Goal: Information Seeking & Learning: Learn about a topic

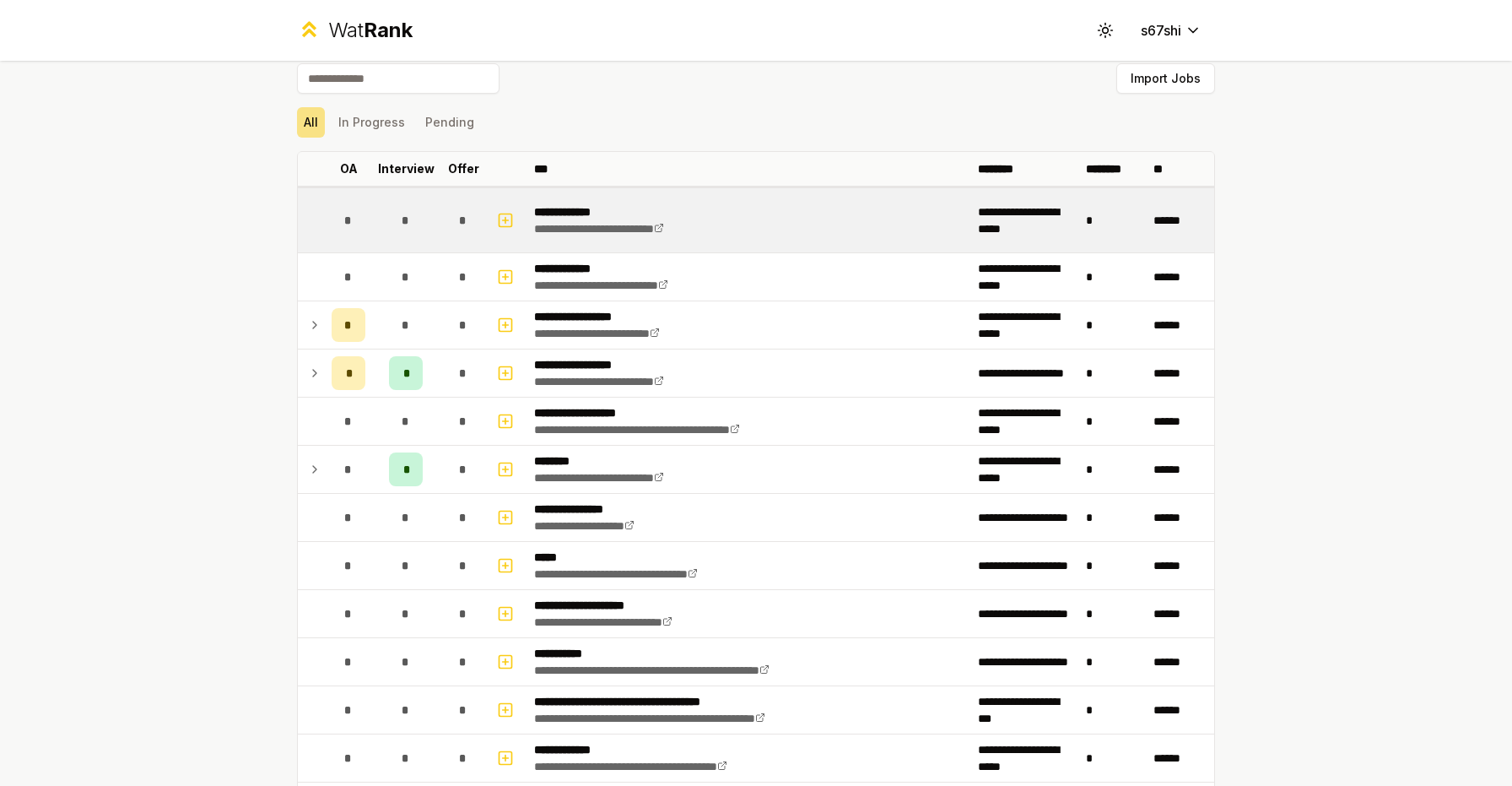
scroll to position [20, 0]
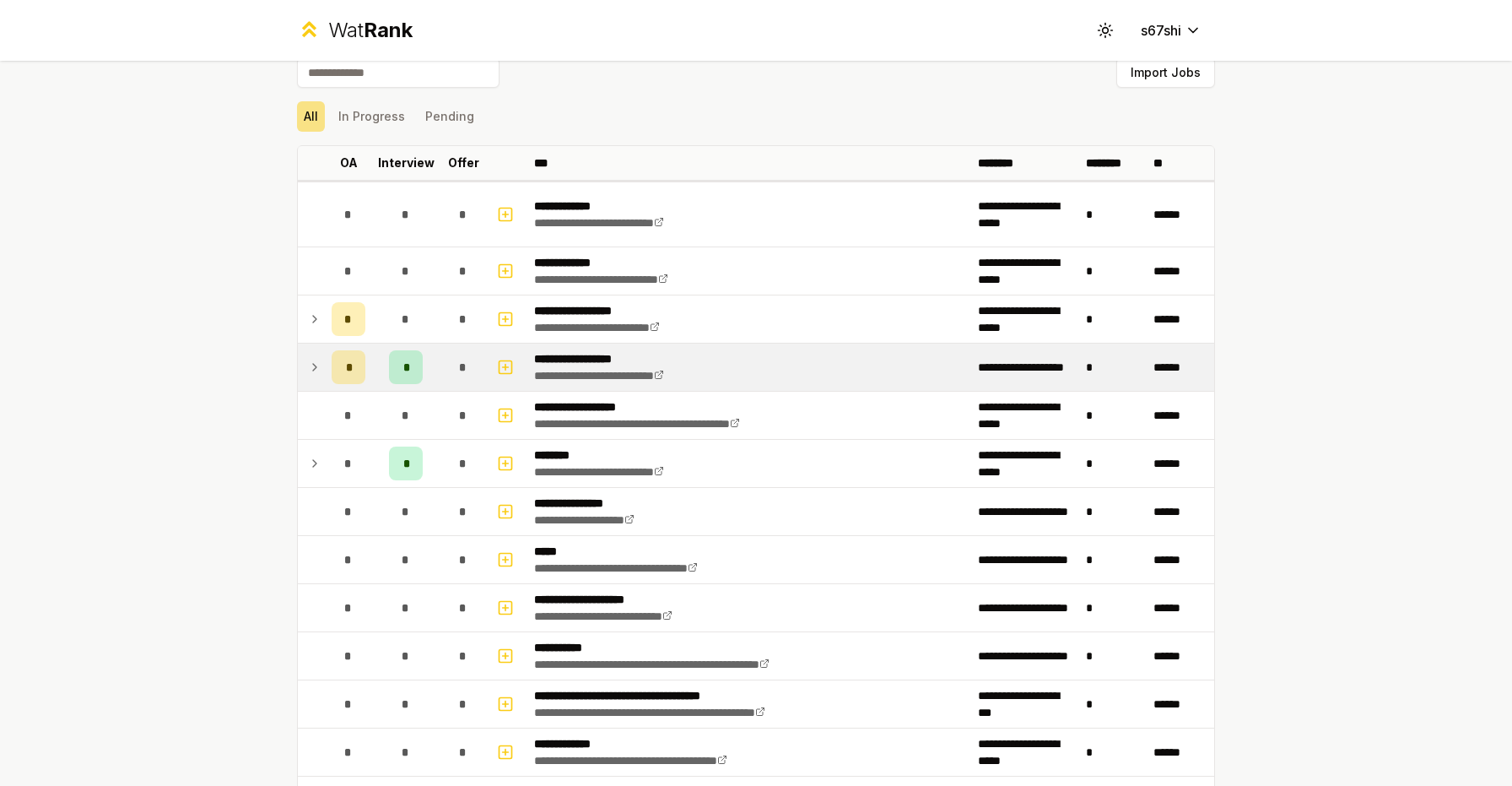
click at [388, 359] on td "*" at bounding box center [406, 366] width 67 height 47
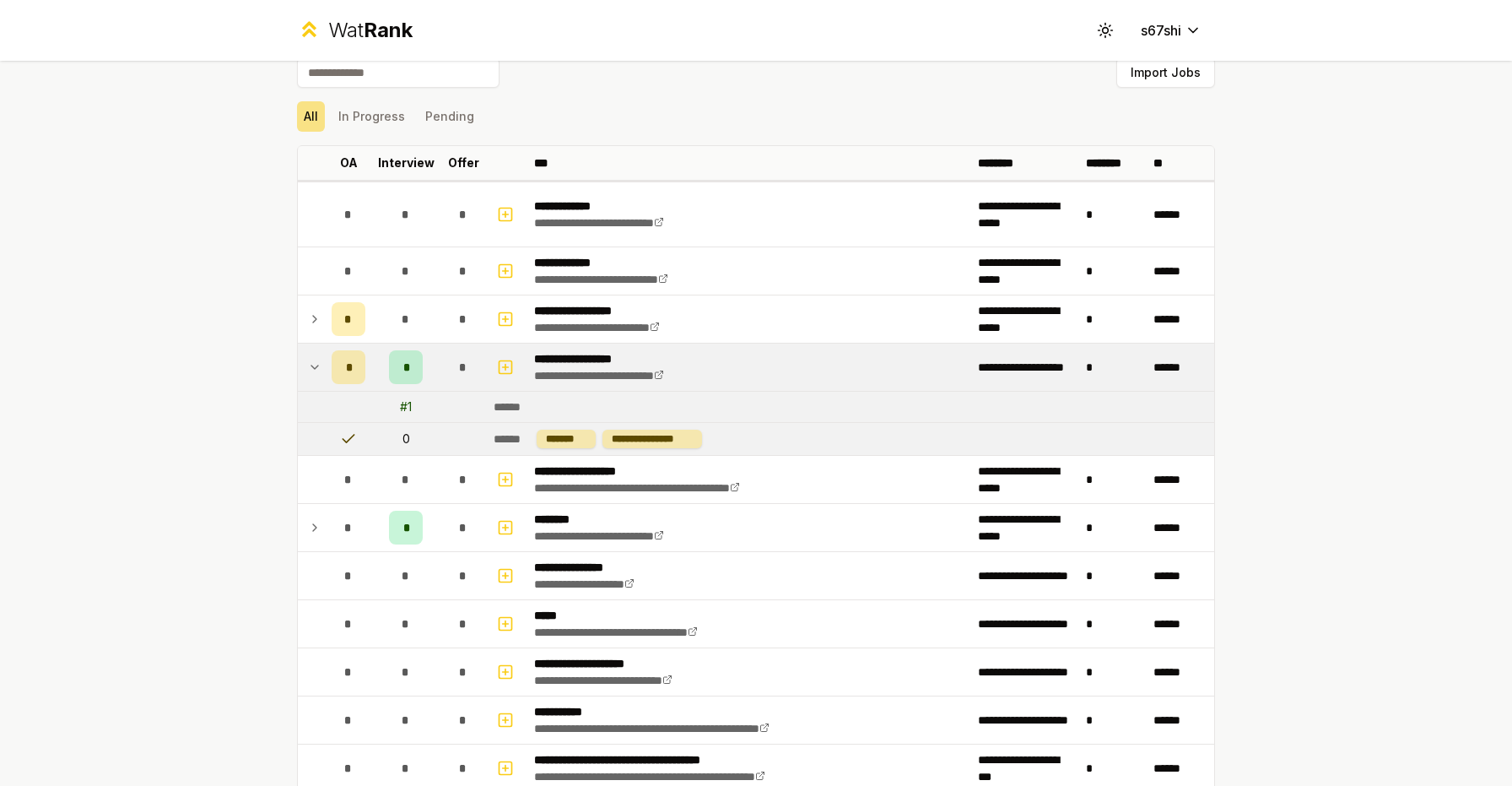
click at [388, 358] on td "*" at bounding box center [406, 366] width 67 height 47
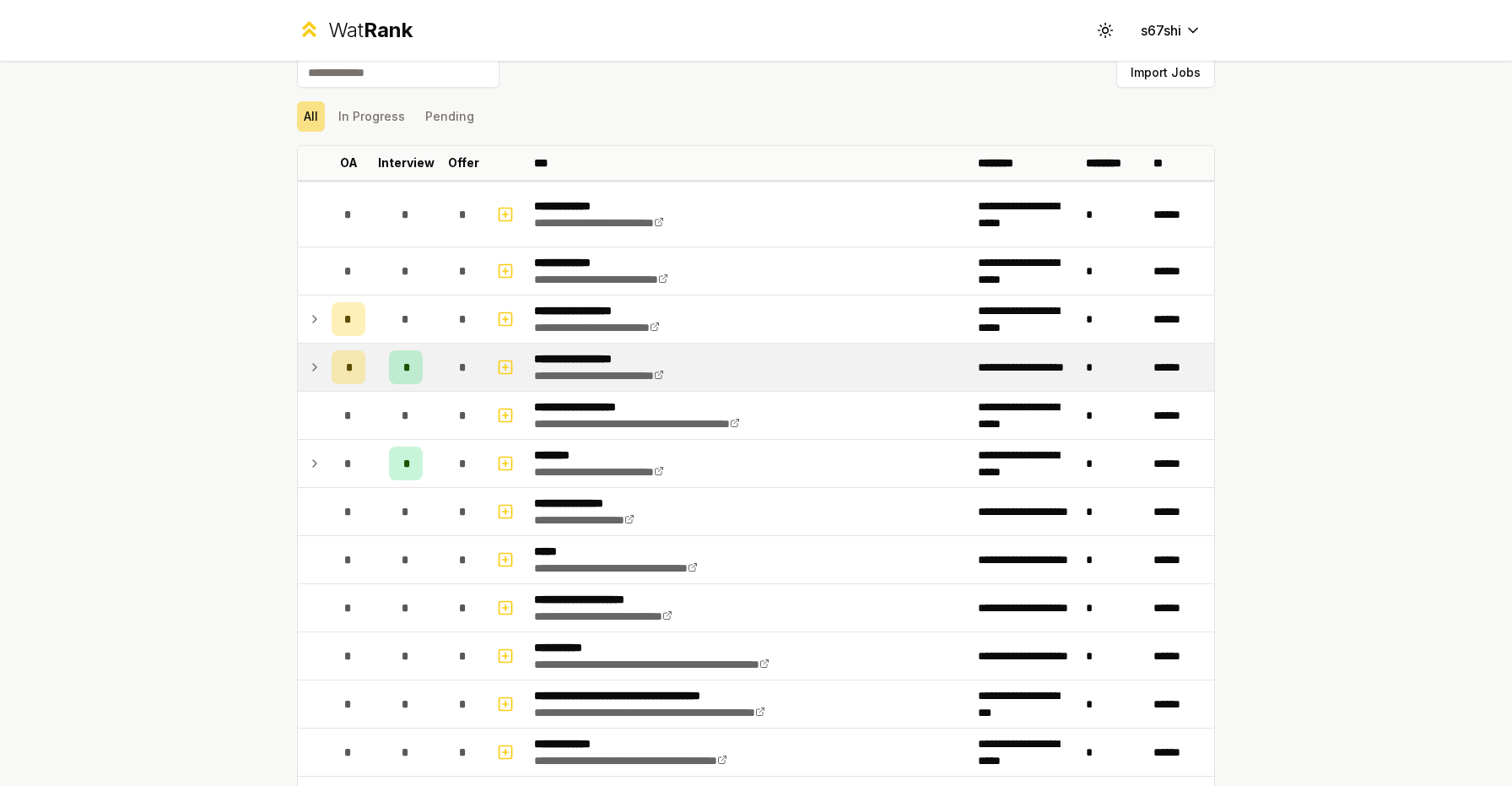
click at [388, 358] on td "*" at bounding box center [406, 366] width 67 height 47
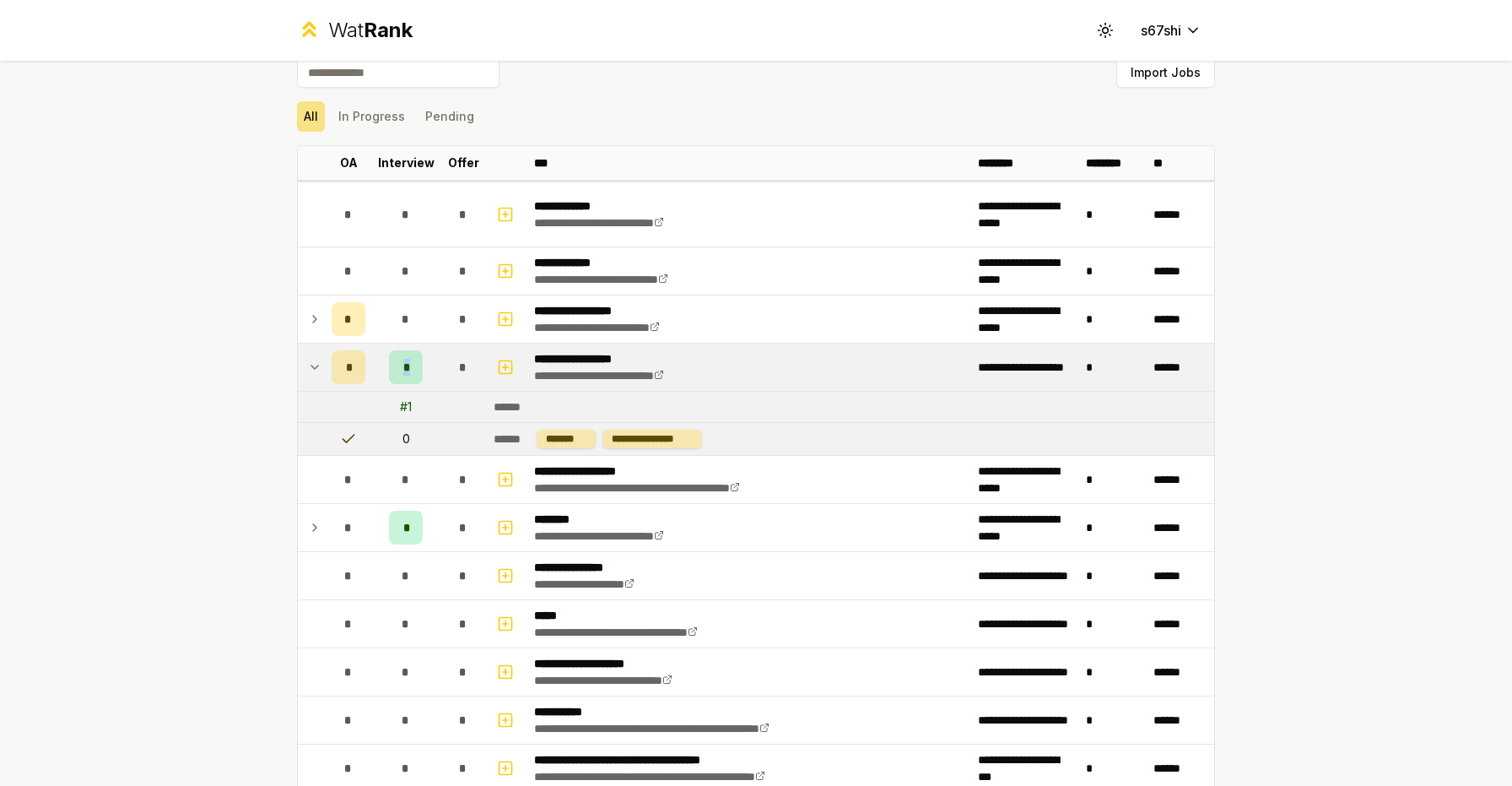
click at [388, 358] on td "*" at bounding box center [406, 366] width 67 height 47
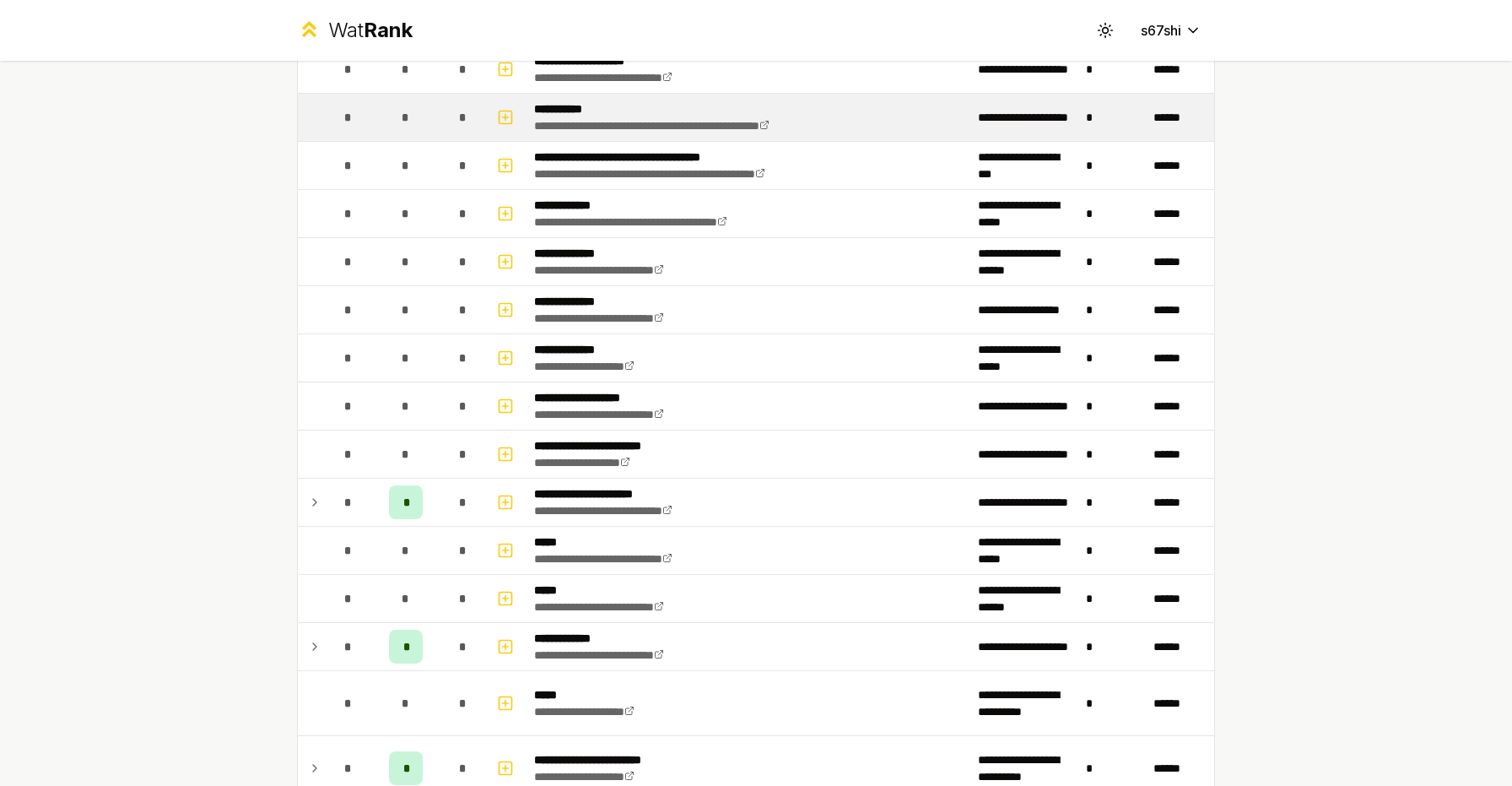
scroll to position [646, 0]
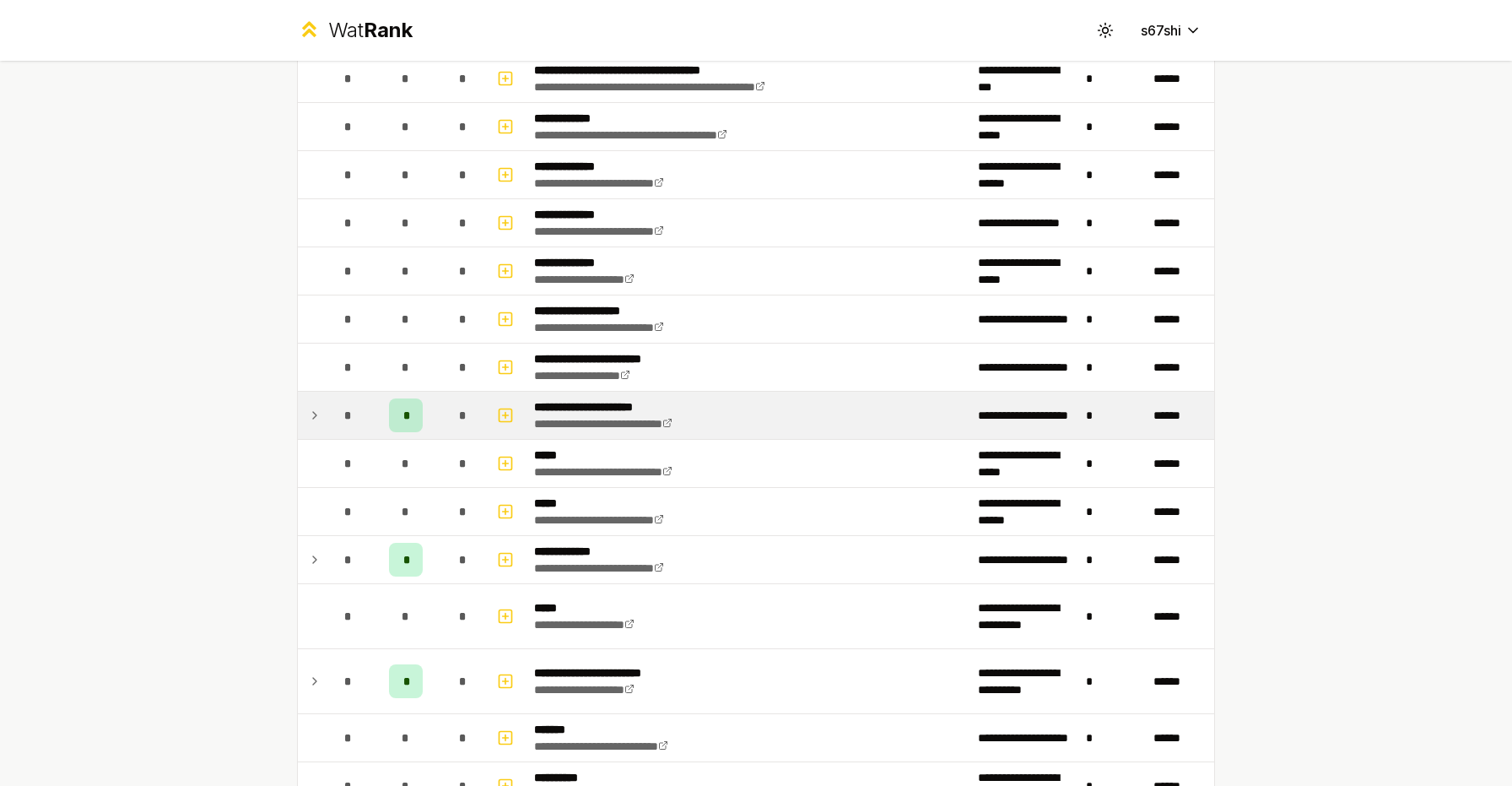
click at [404, 412] on span "*" at bounding box center [406, 414] width 5 height 17
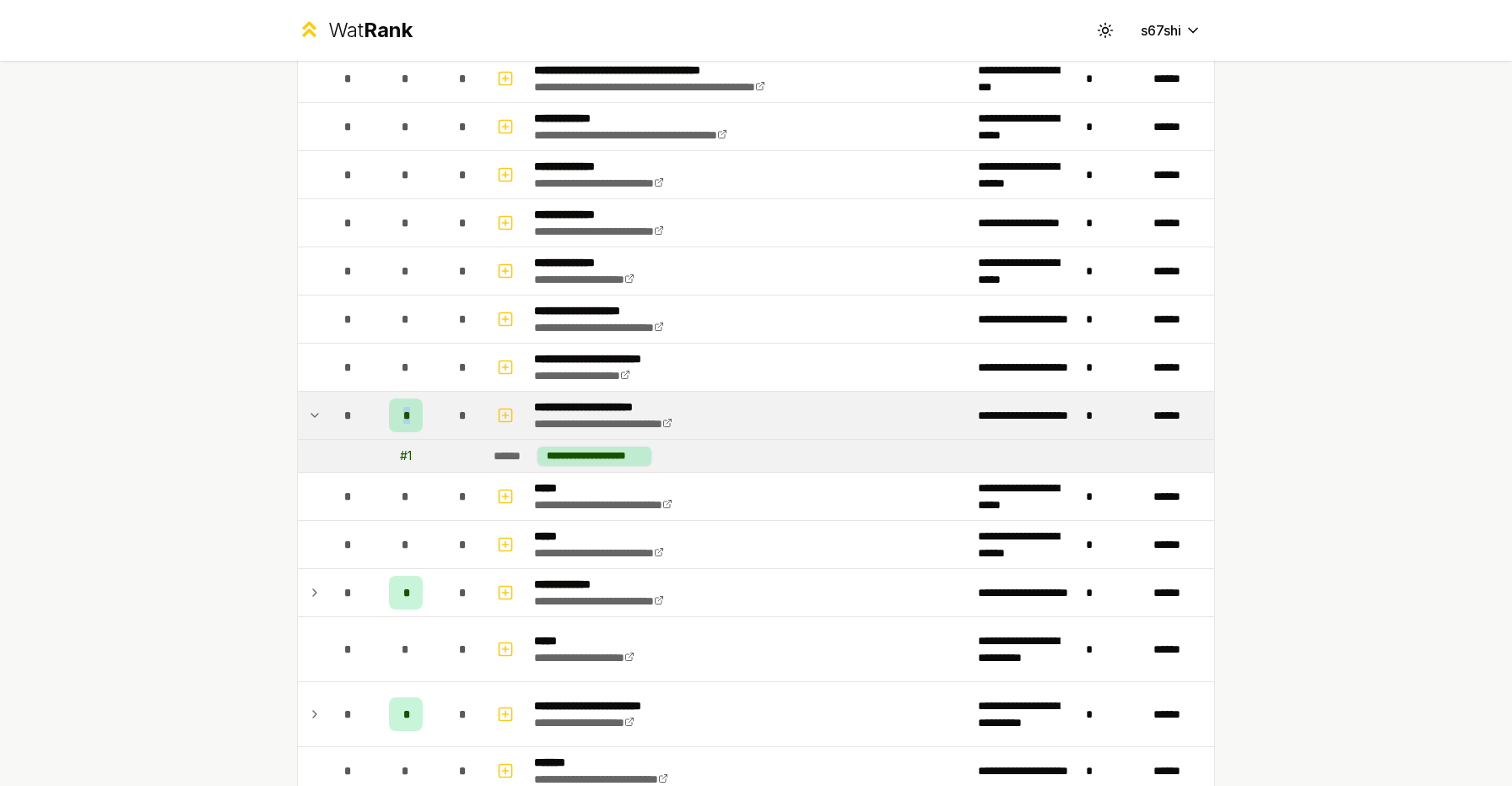
click at [404, 412] on span "*" at bounding box center [406, 414] width 5 height 17
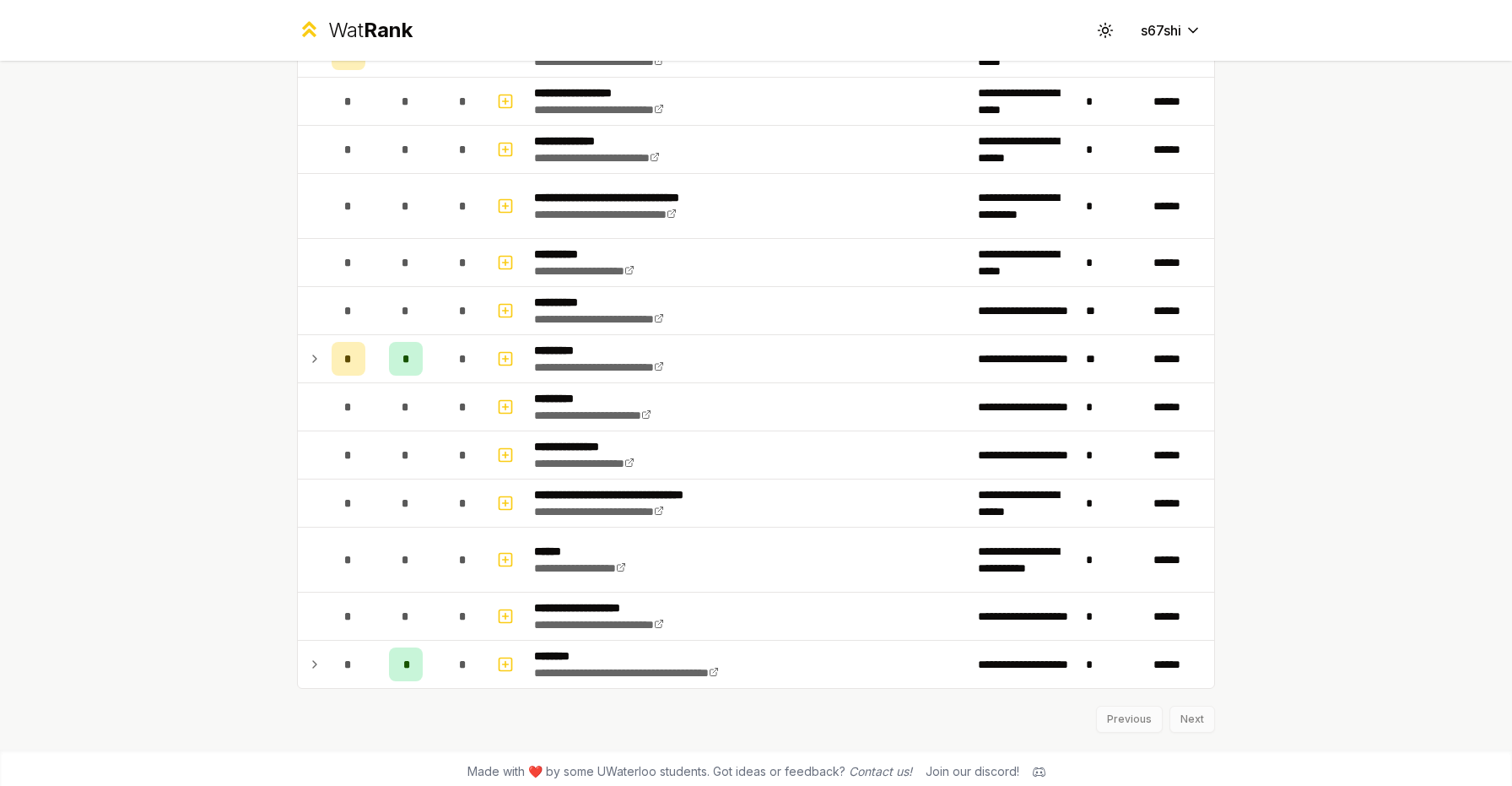
scroll to position [1788, 0]
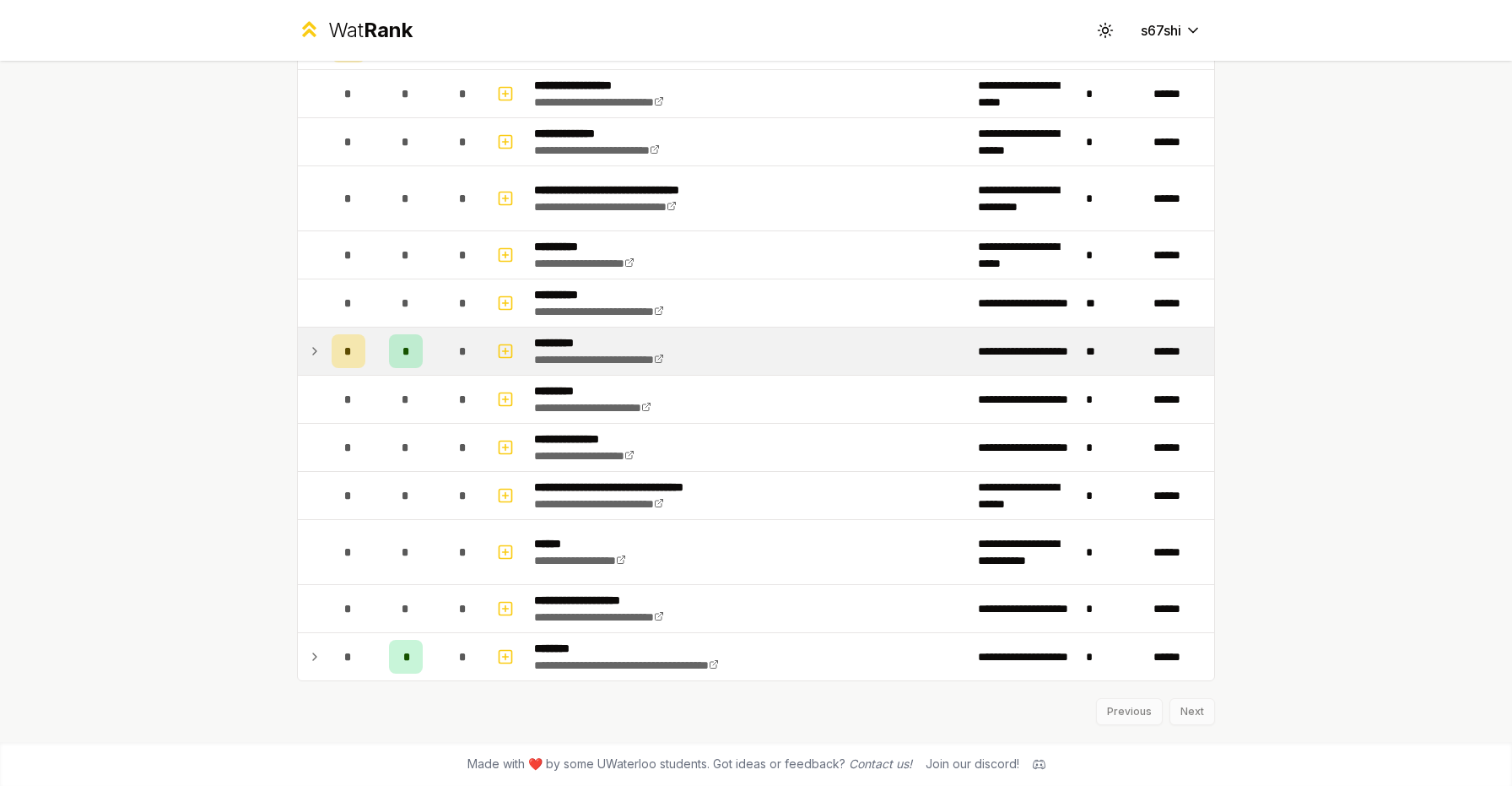
click at [392, 337] on div "*" at bounding box center [406, 351] width 34 height 34
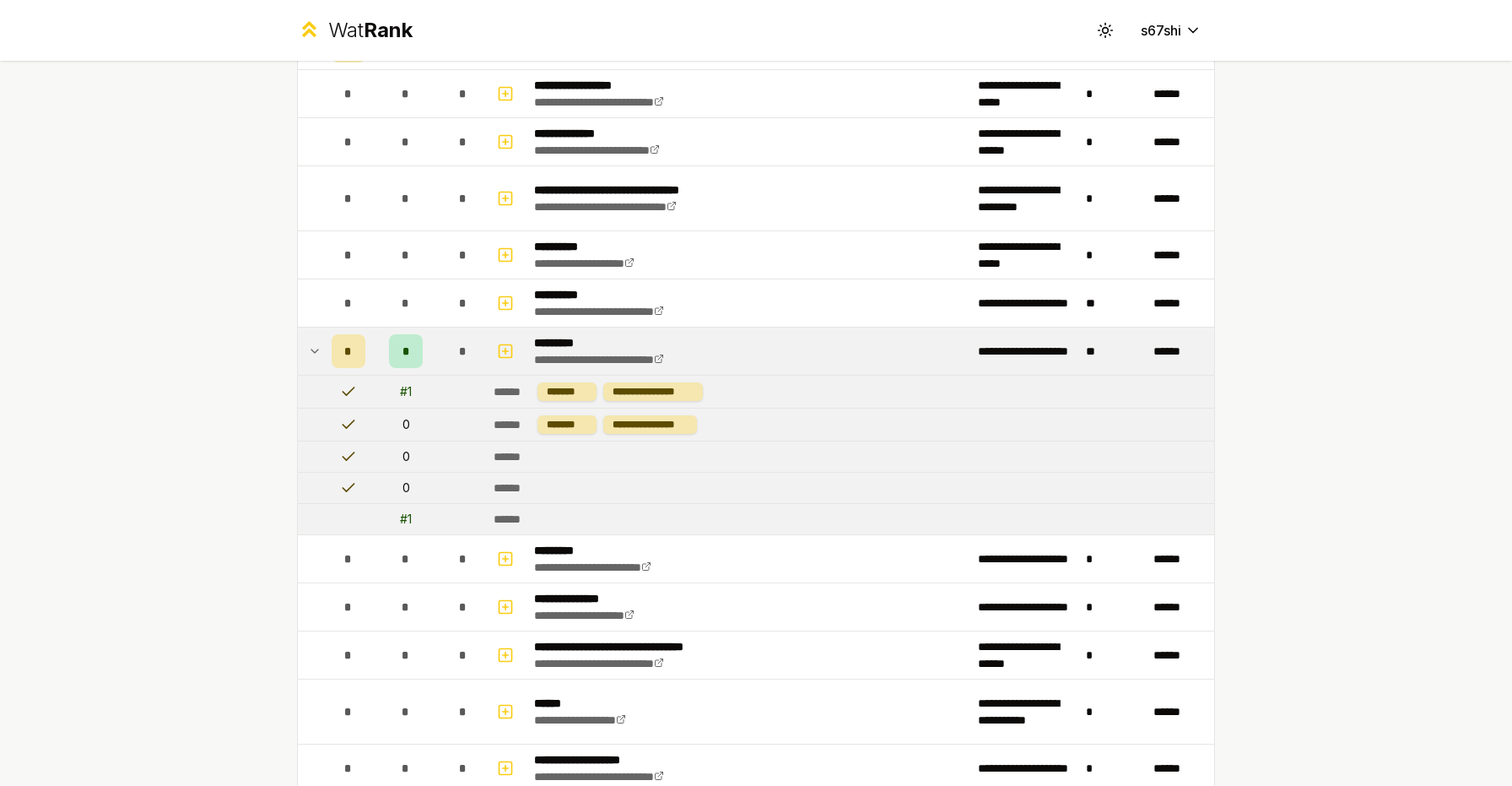
click at [390, 342] on div "*" at bounding box center [406, 351] width 34 height 34
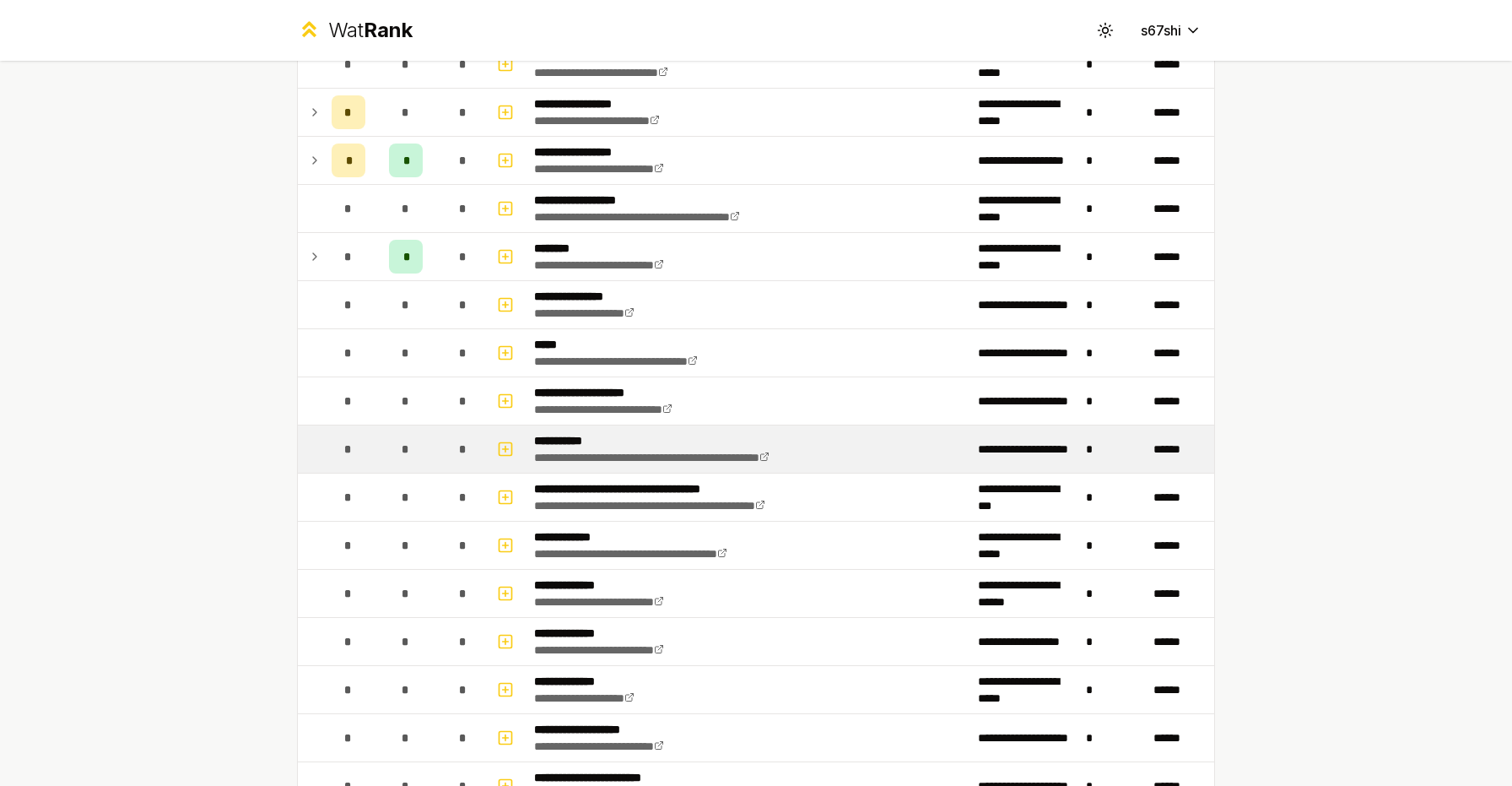
scroll to position [0, 0]
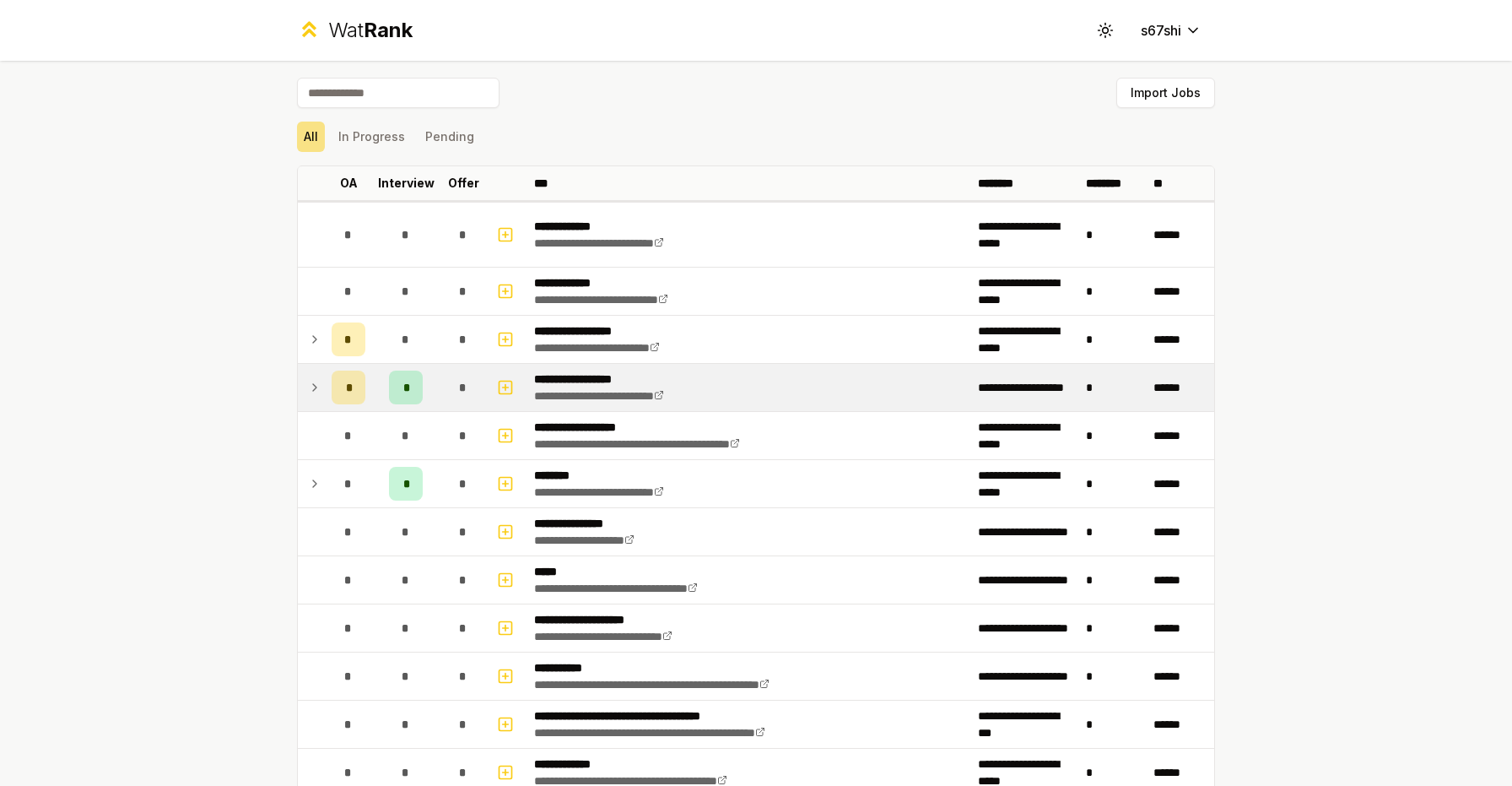
click at [388, 389] on td "*" at bounding box center [406, 387] width 67 height 47
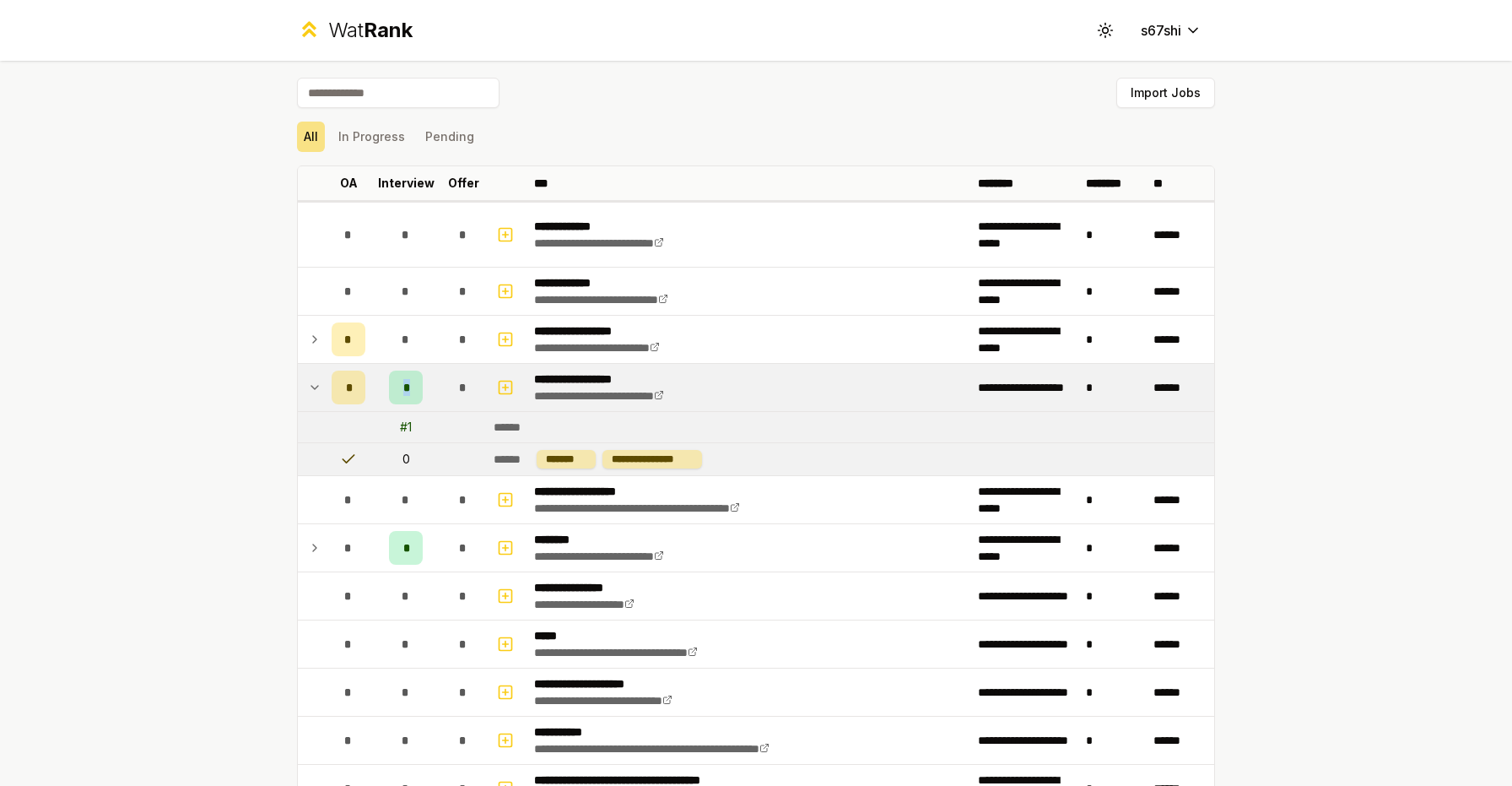
click at [388, 389] on td "*" at bounding box center [406, 387] width 67 height 47
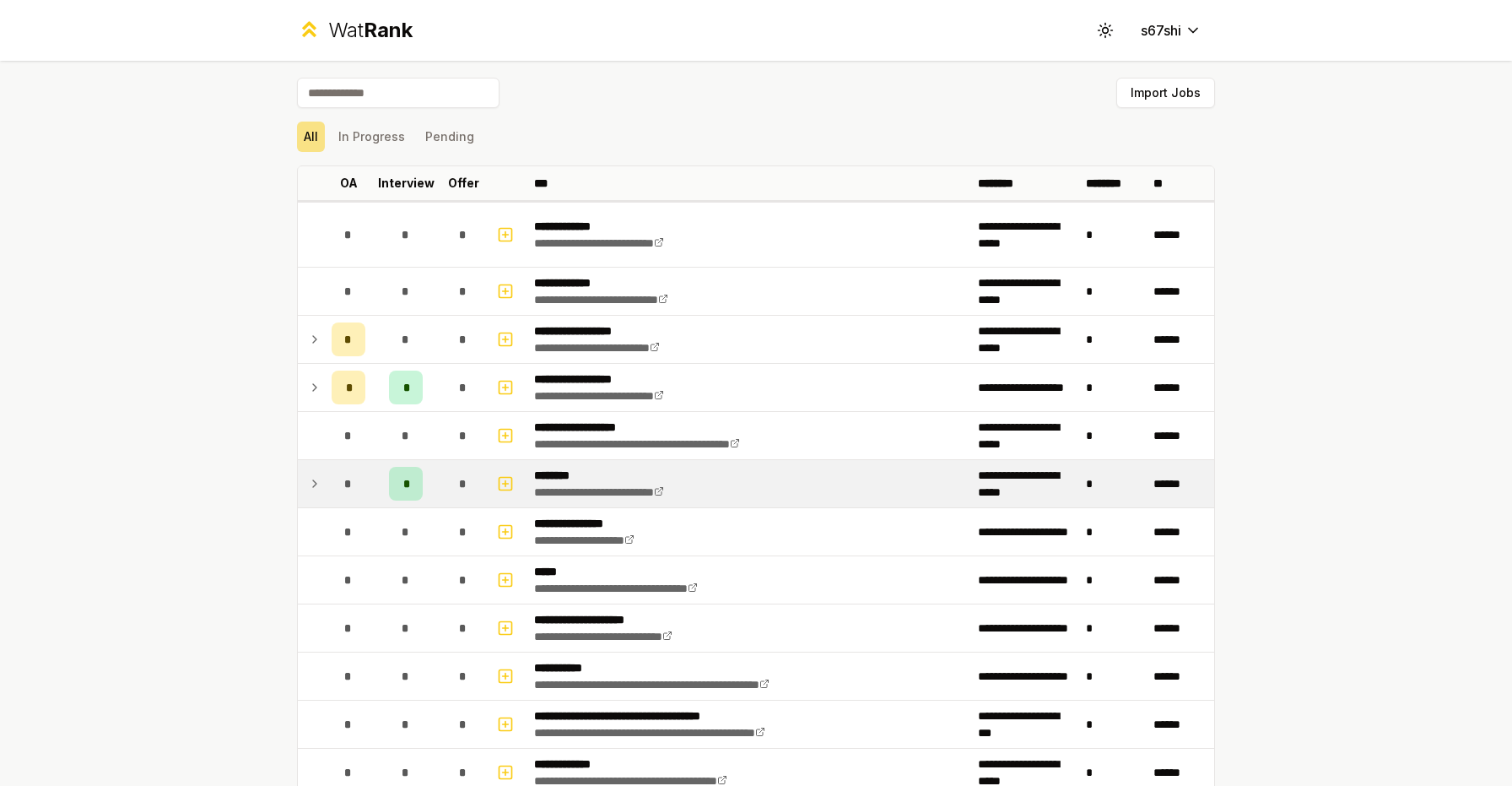
click at [391, 488] on div "*" at bounding box center [406, 483] width 34 height 34
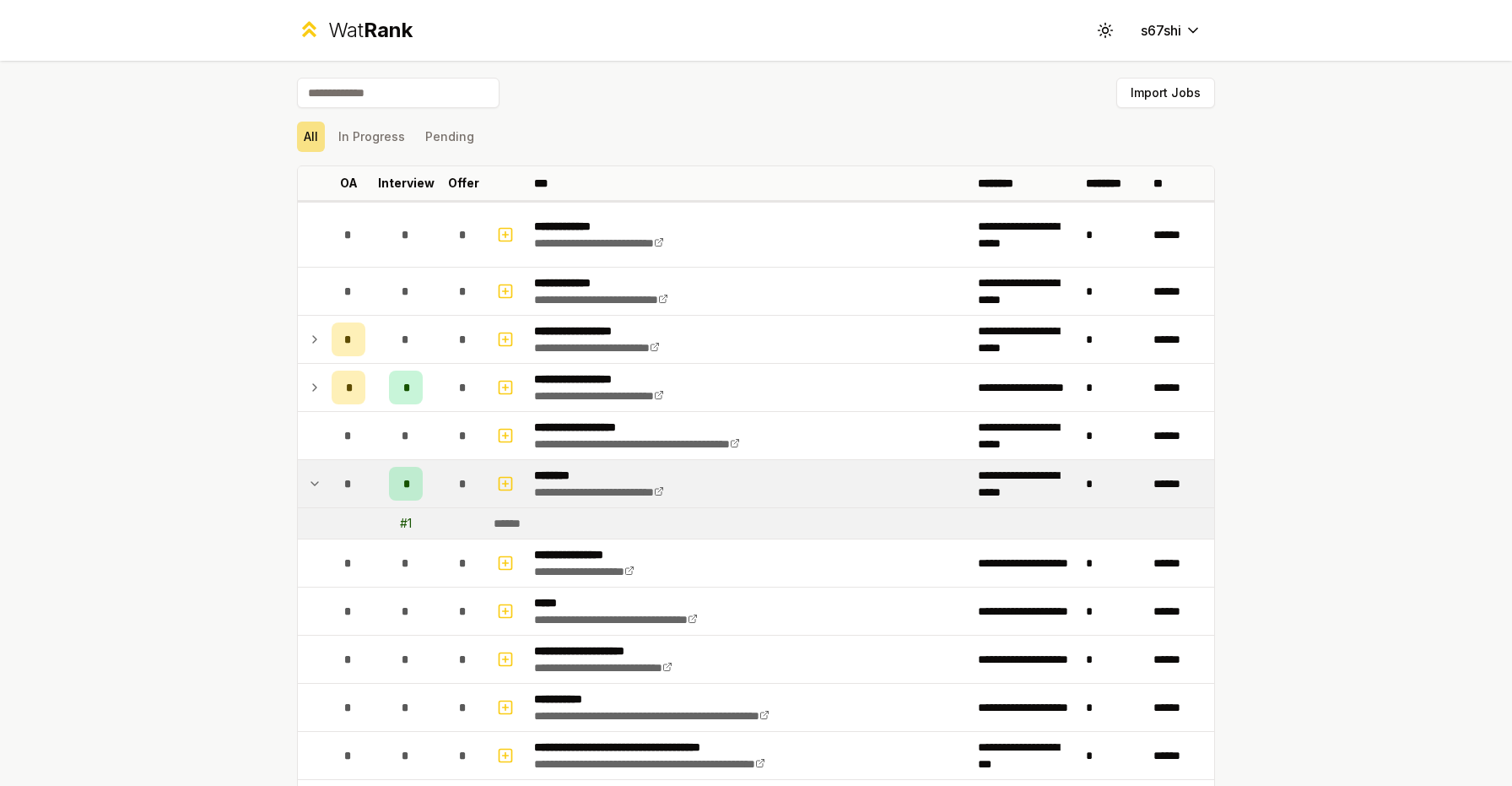
click at [391, 488] on div "*" at bounding box center [406, 483] width 34 height 34
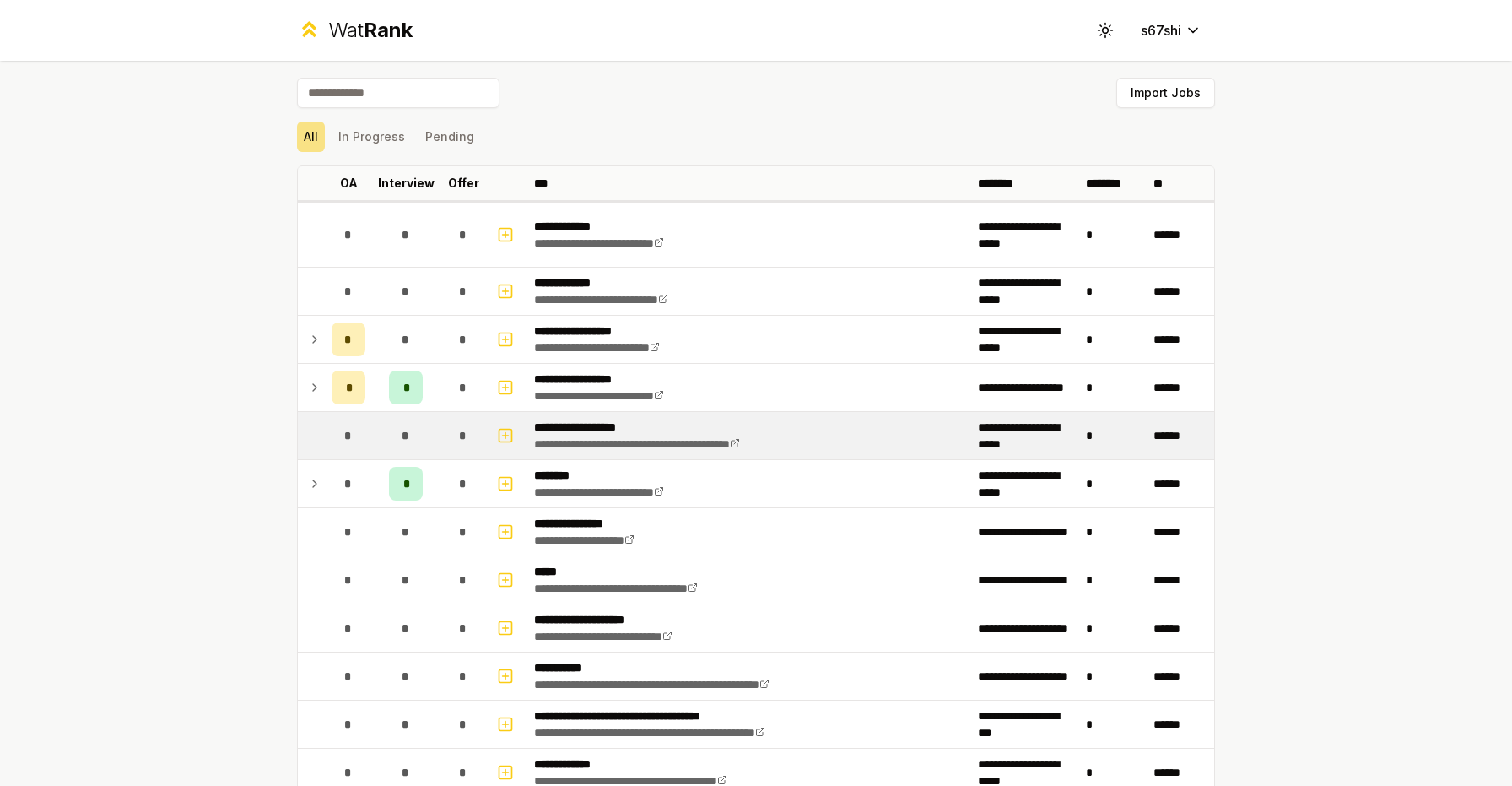
click at [406, 437] on span "*" at bounding box center [406, 435] width 8 height 17
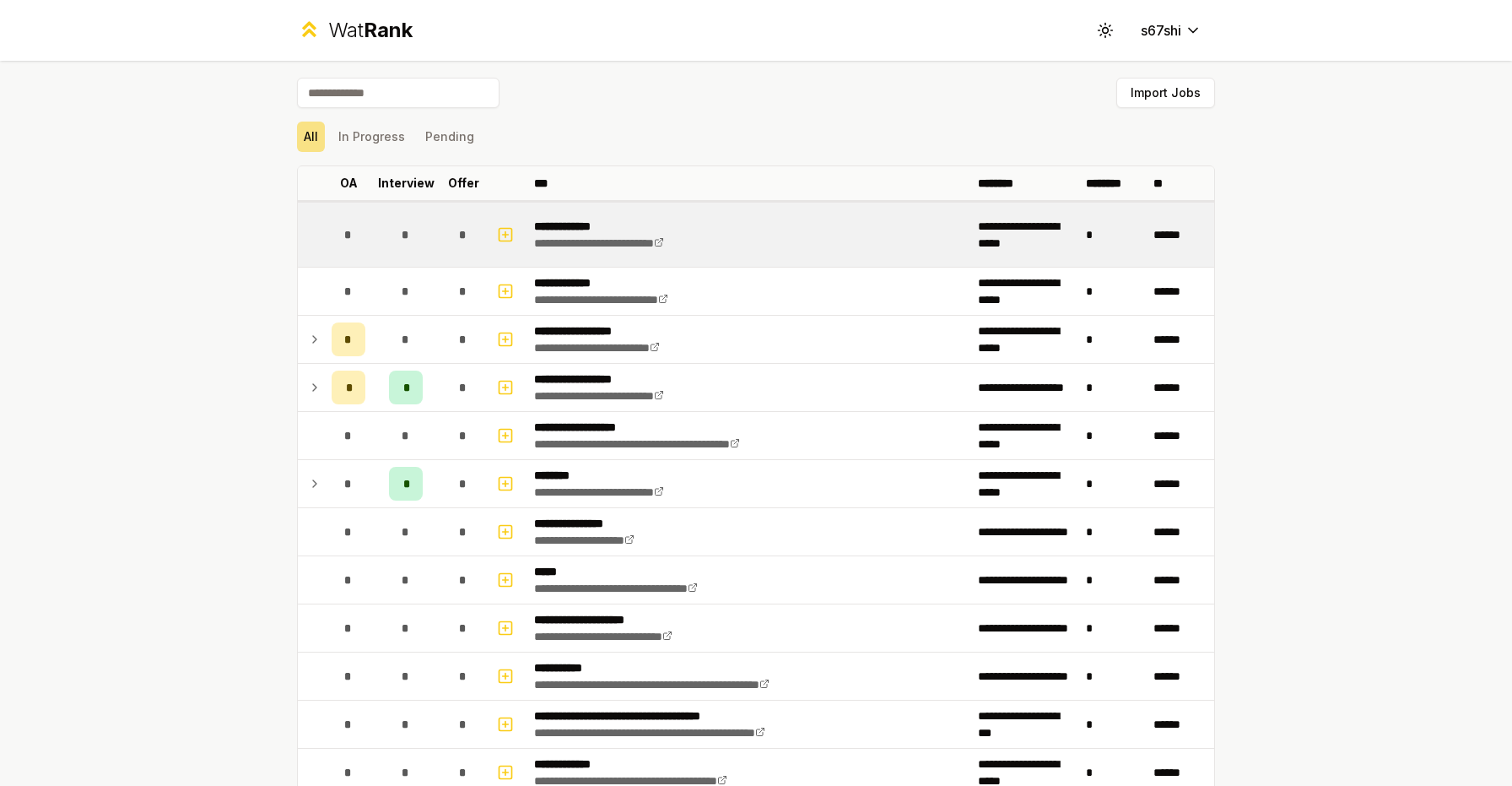
click at [440, 221] on td "*" at bounding box center [463, 234] width 47 height 64
click at [438, 225] on td "*" at bounding box center [406, 234] width 67 height 64
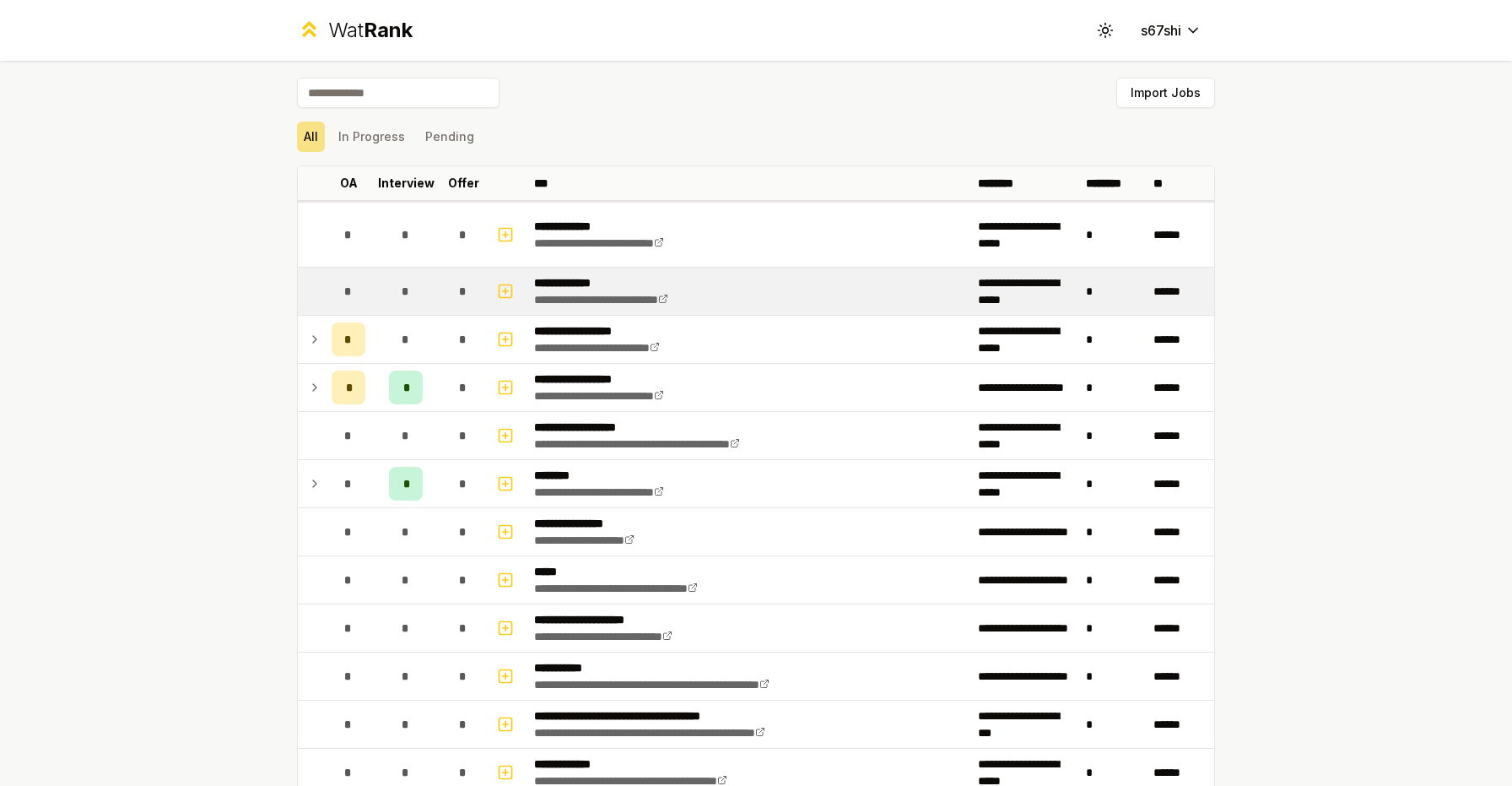
click at [436, 298] on td "*" at bounding box center [406, 291] width 67 height 47
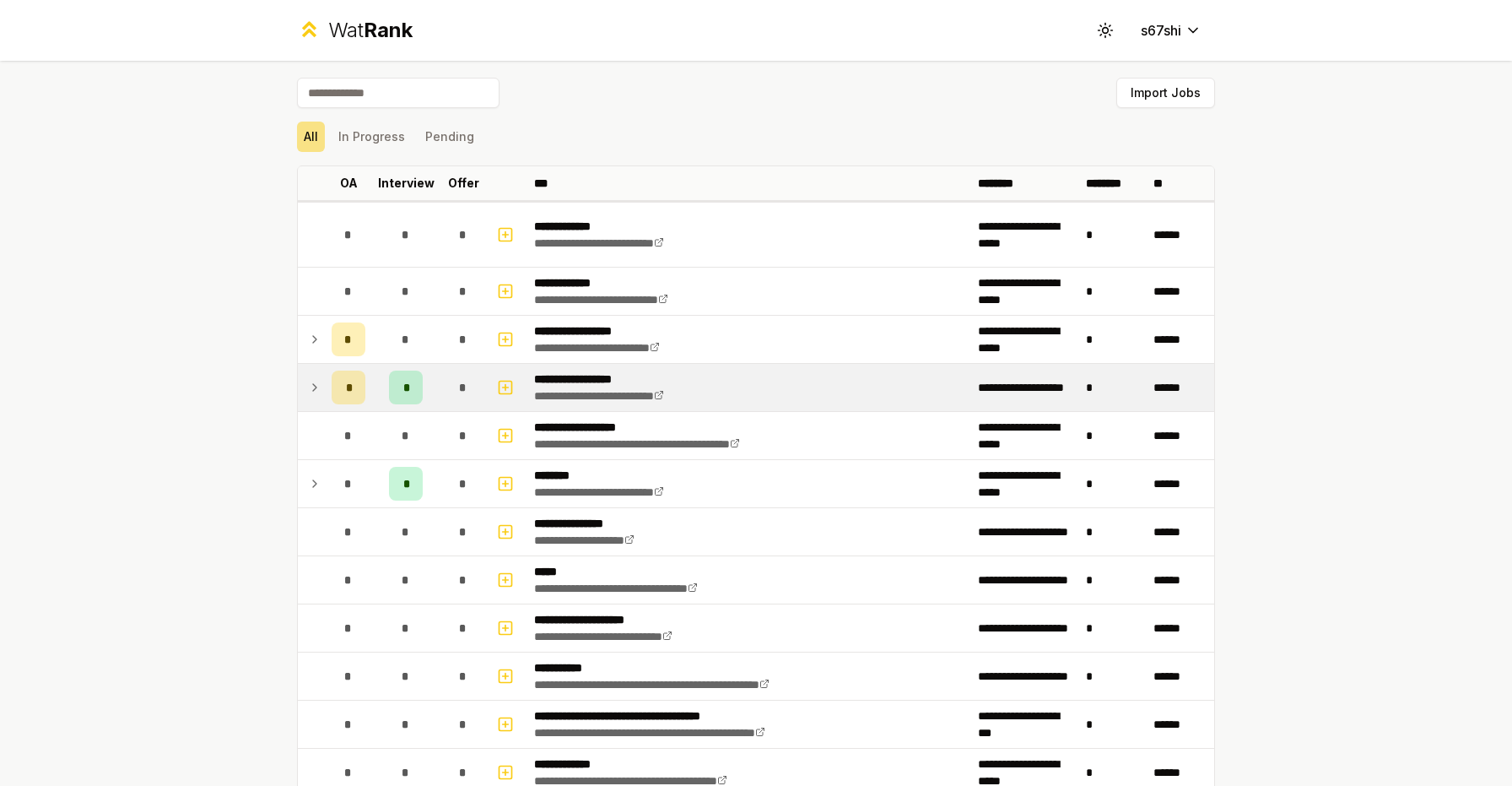
scroll to position [993, 0]
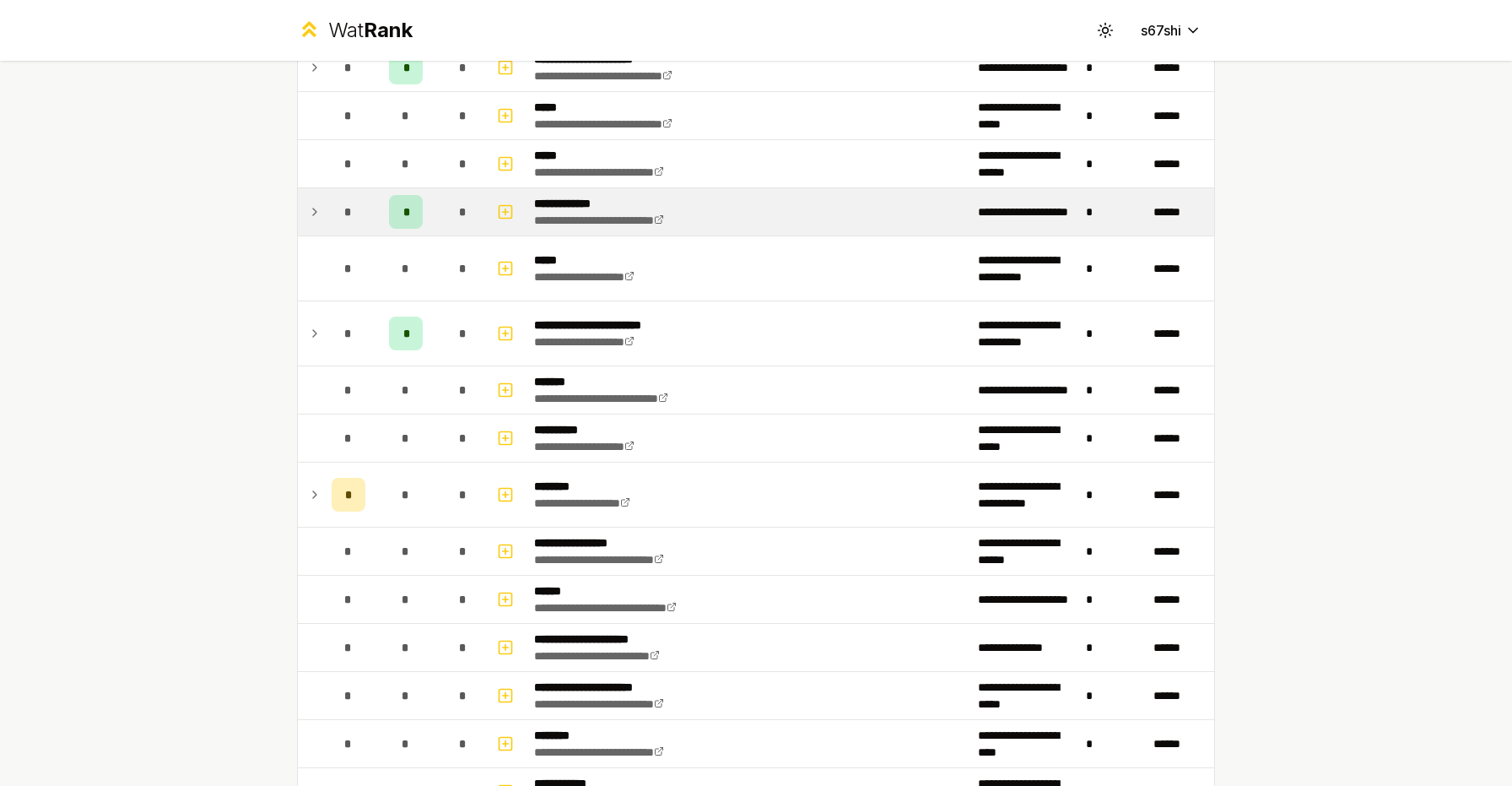
click at [419, 208] on div "*" at bounding box center [406, 212] width 34 height 34
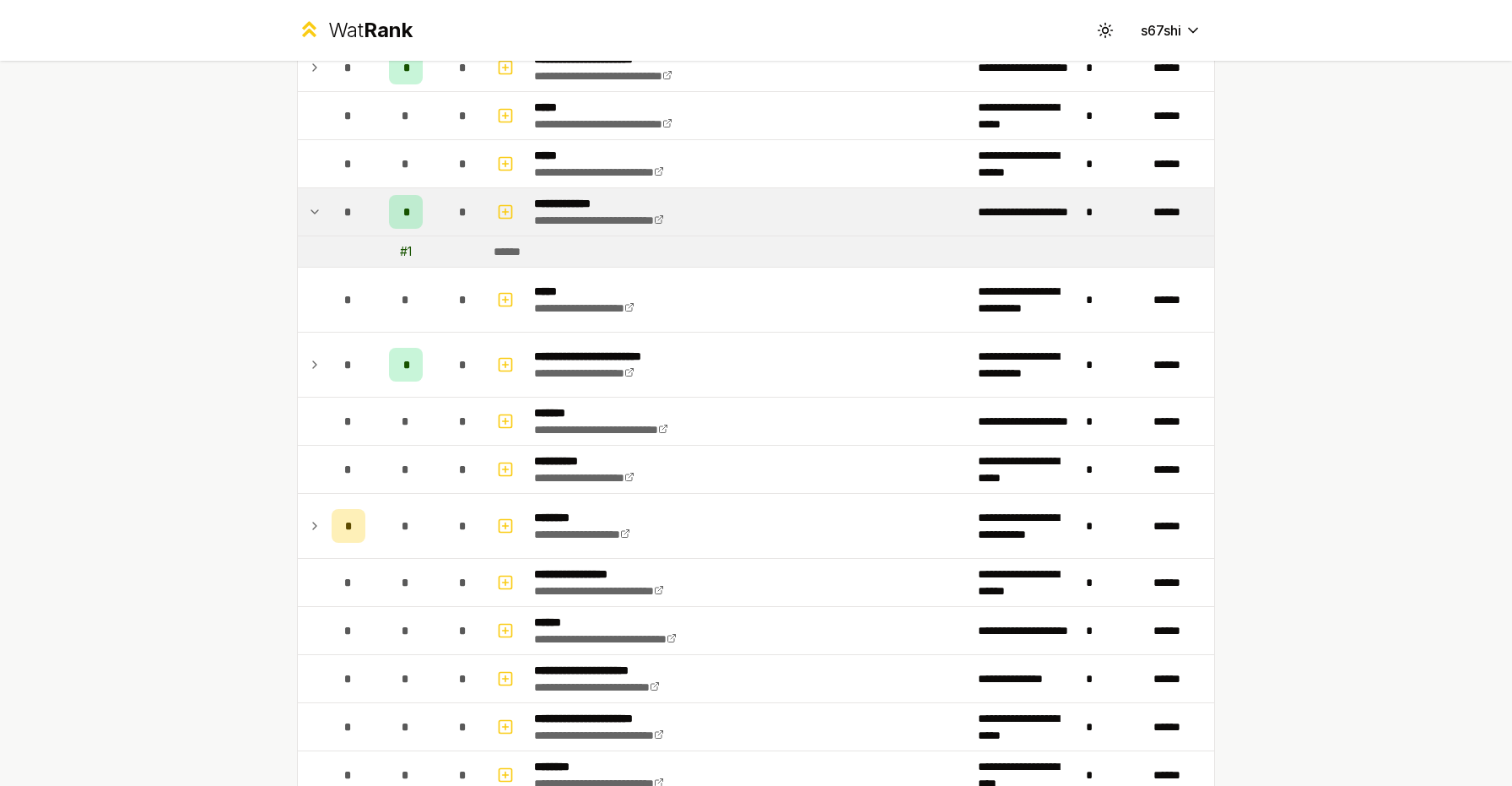
click at [419, 208] on div "*" at bounding box center [406, 212] width 34 height 34
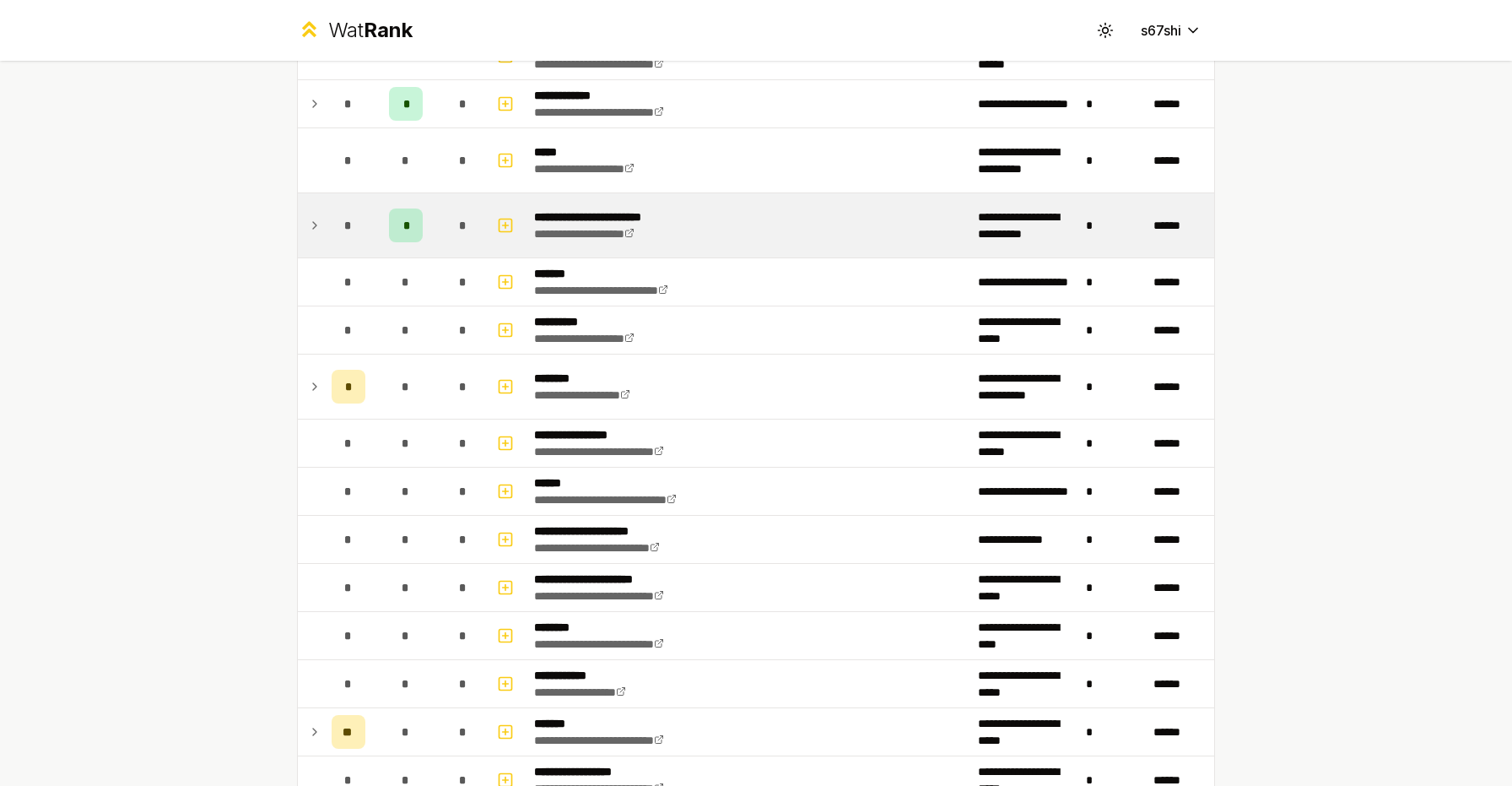
scroll to position [1108, 0]
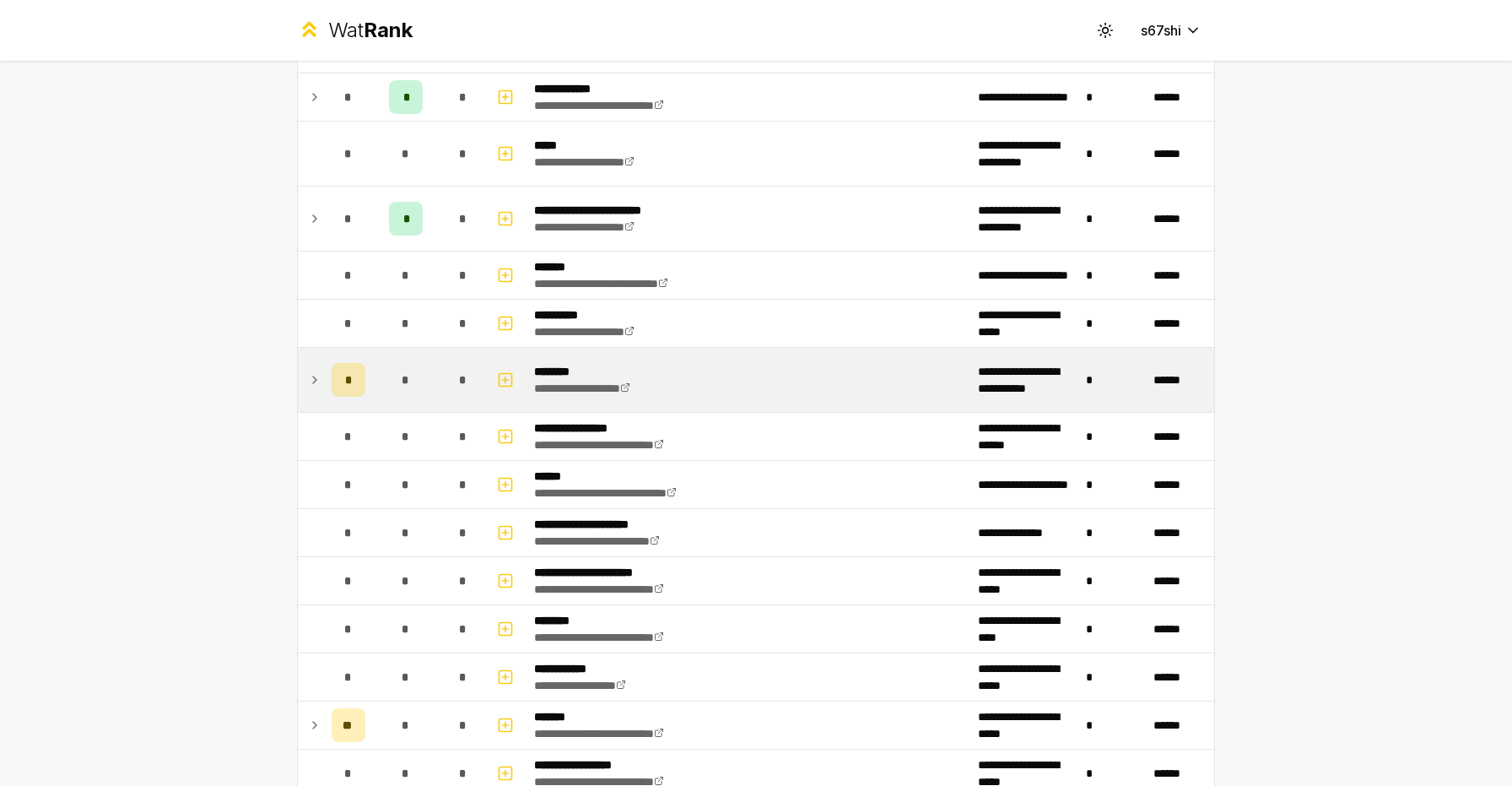
click at [342, 381] on div "*" at bounding box center [349, 380] width 34 height 34
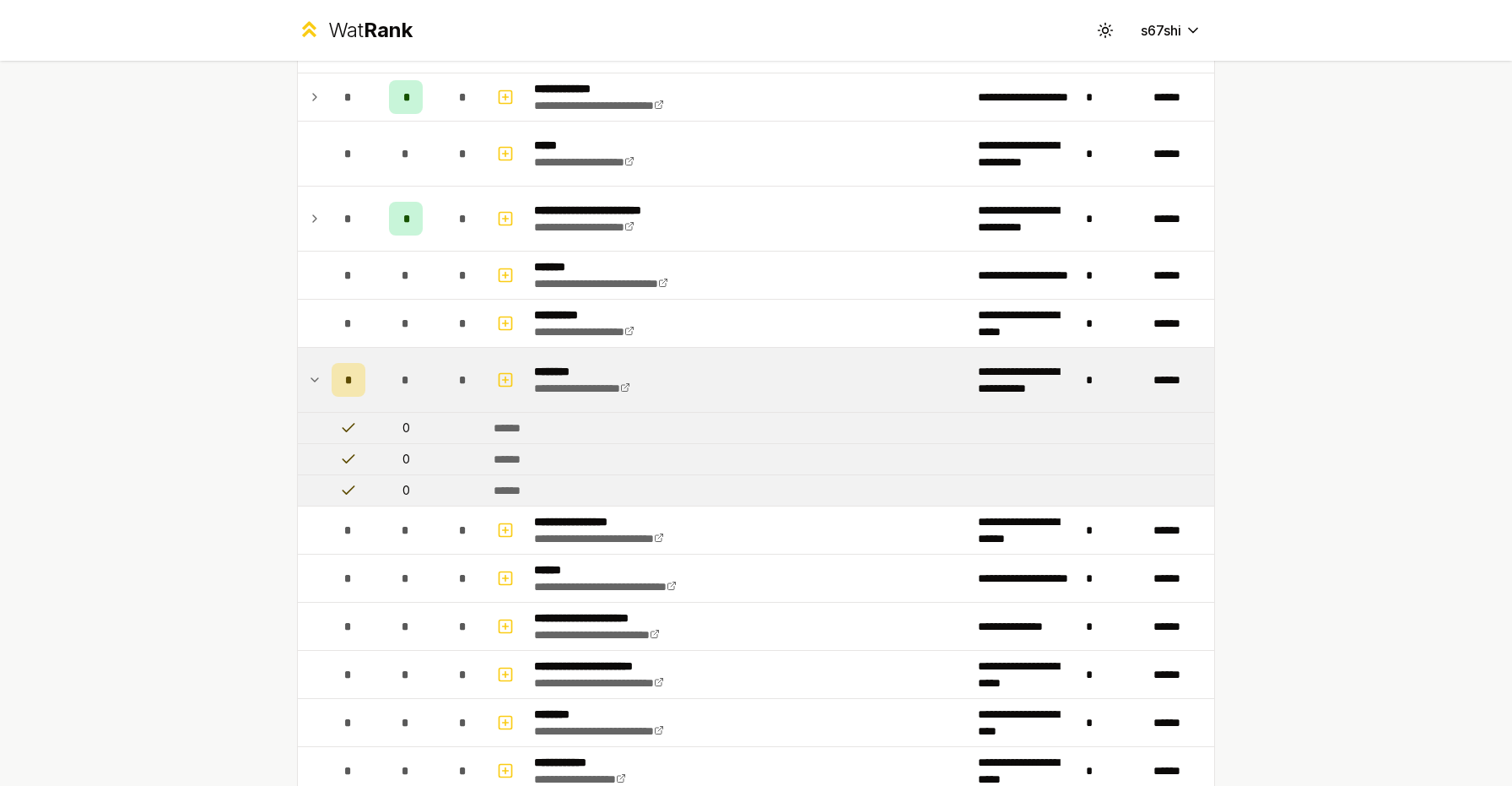
click at [342, 381] on div "*" at bounding box center [349, 380] width 34 height 34
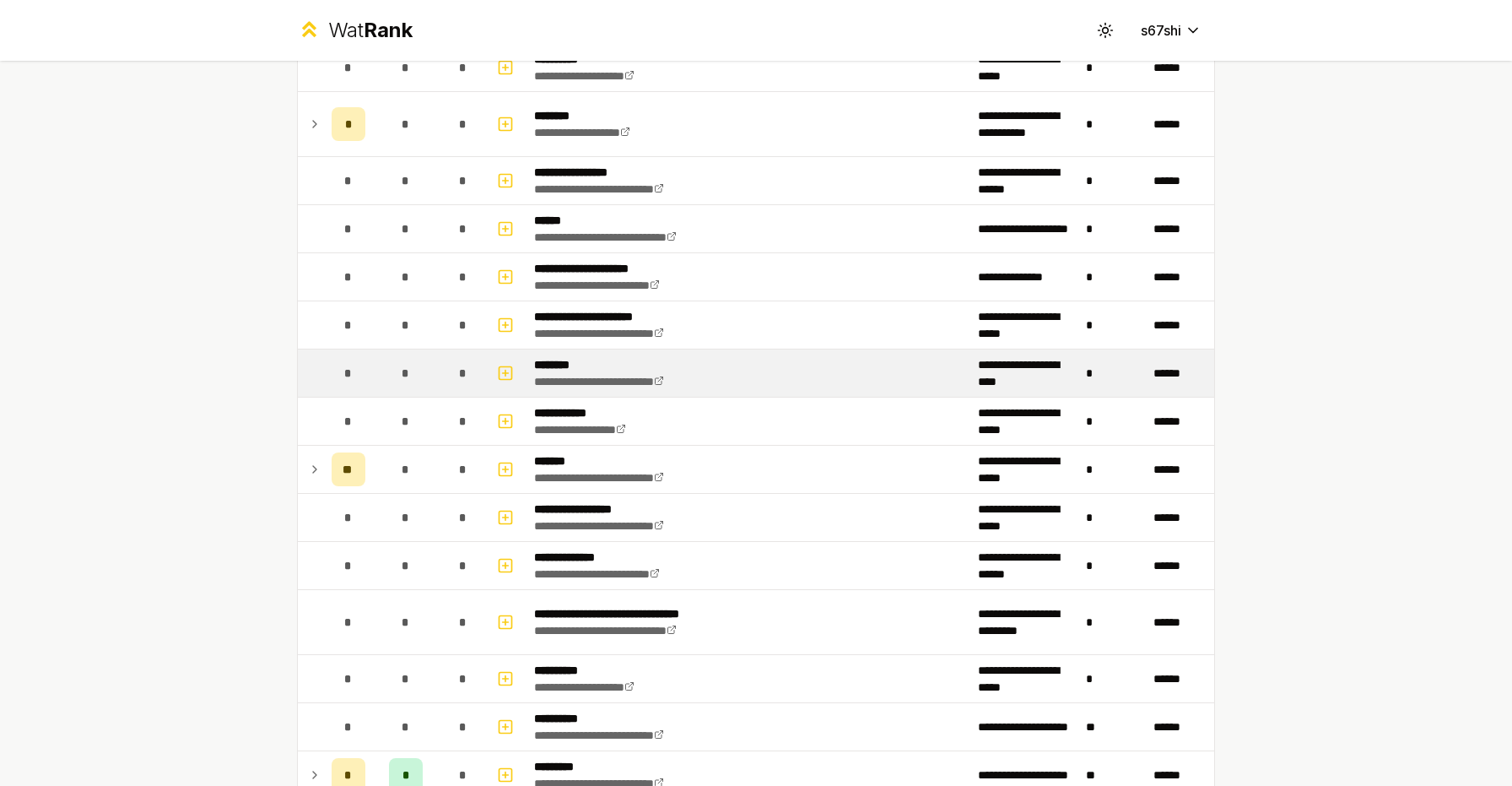
scroll to position [1414, 0]
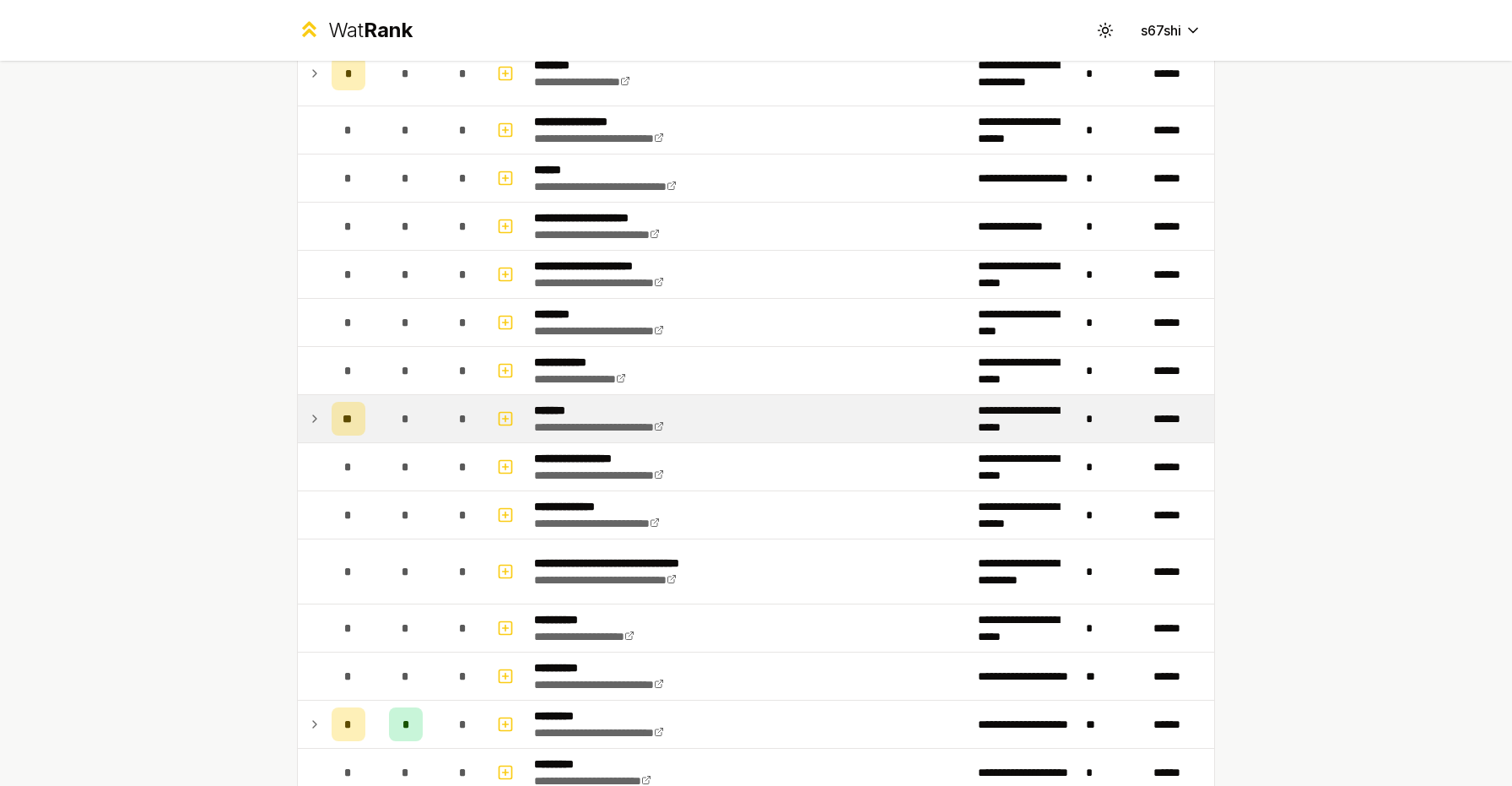
click at [384, 414] on td "*" at bounding box center [406, 418] width 67 height 47
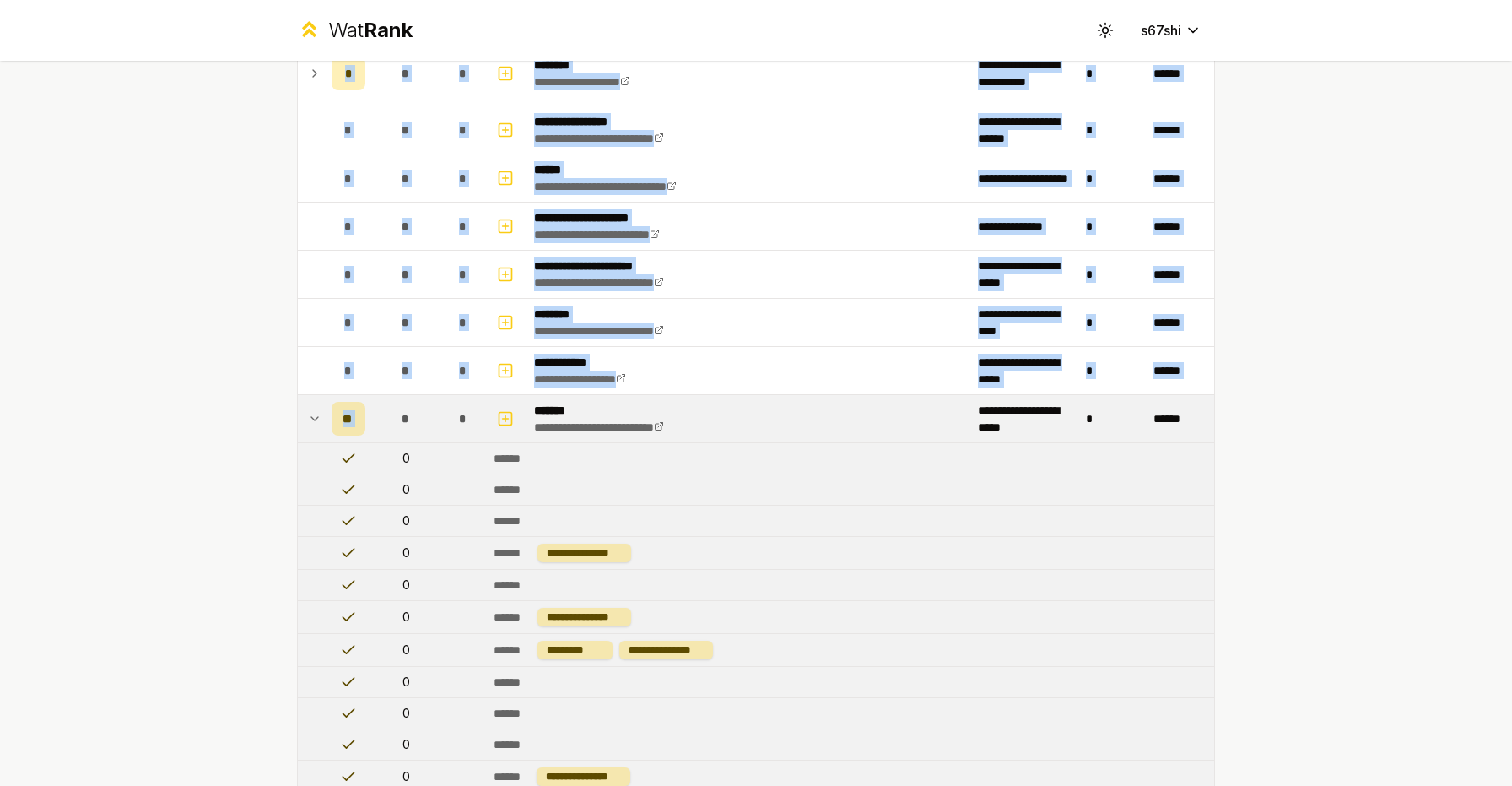
drag, startPoint x: 384, startPoint y: 414, endPoint x: 294, endPoint y: 443, distance: 94.6
click at [294, 443] on div "**********" at bounding box center [756, 215] width 973 height 3137
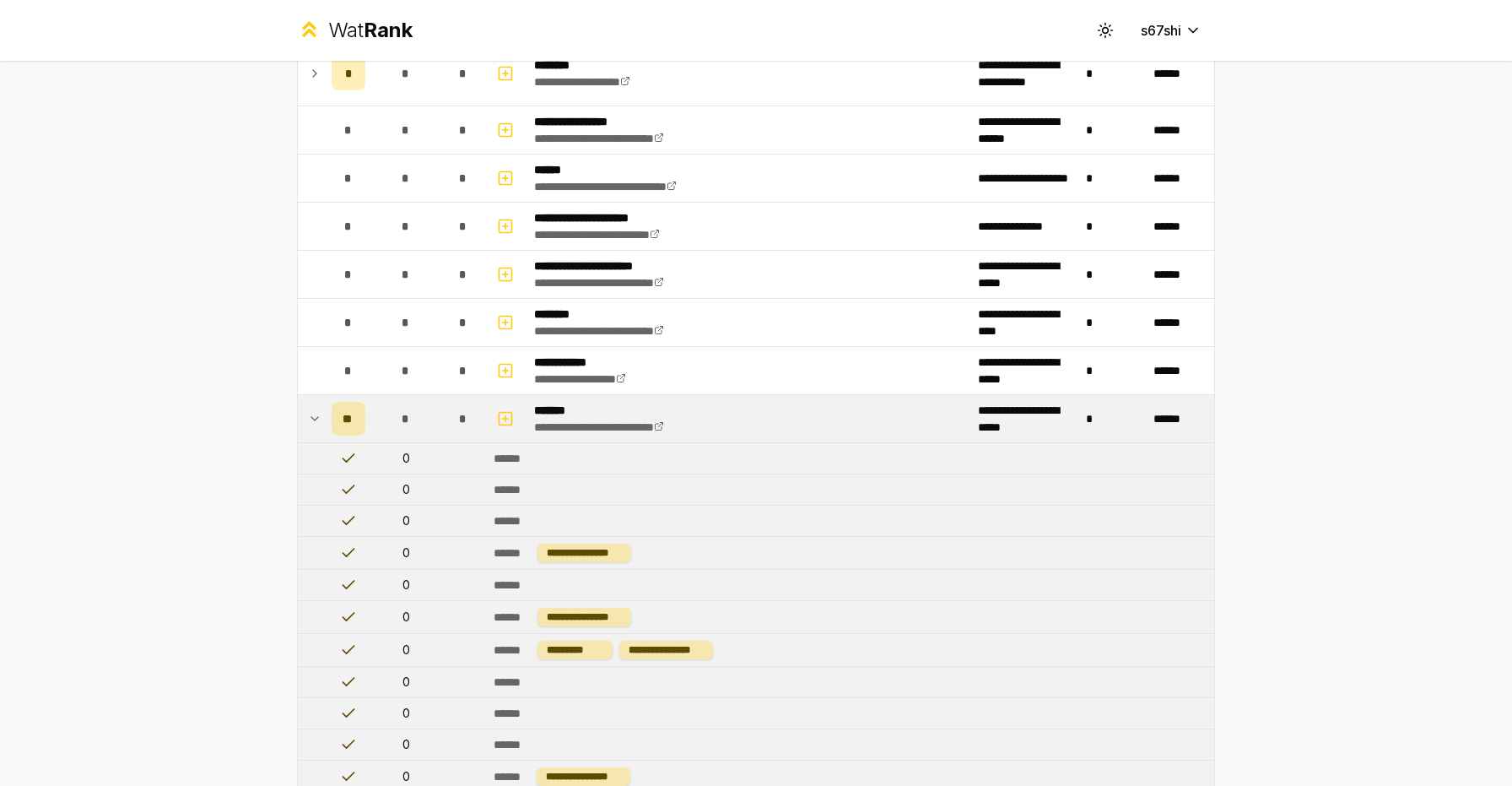
click at [250, 447] on div "**********" at bounding box center [756, 393] width 1512 height 786
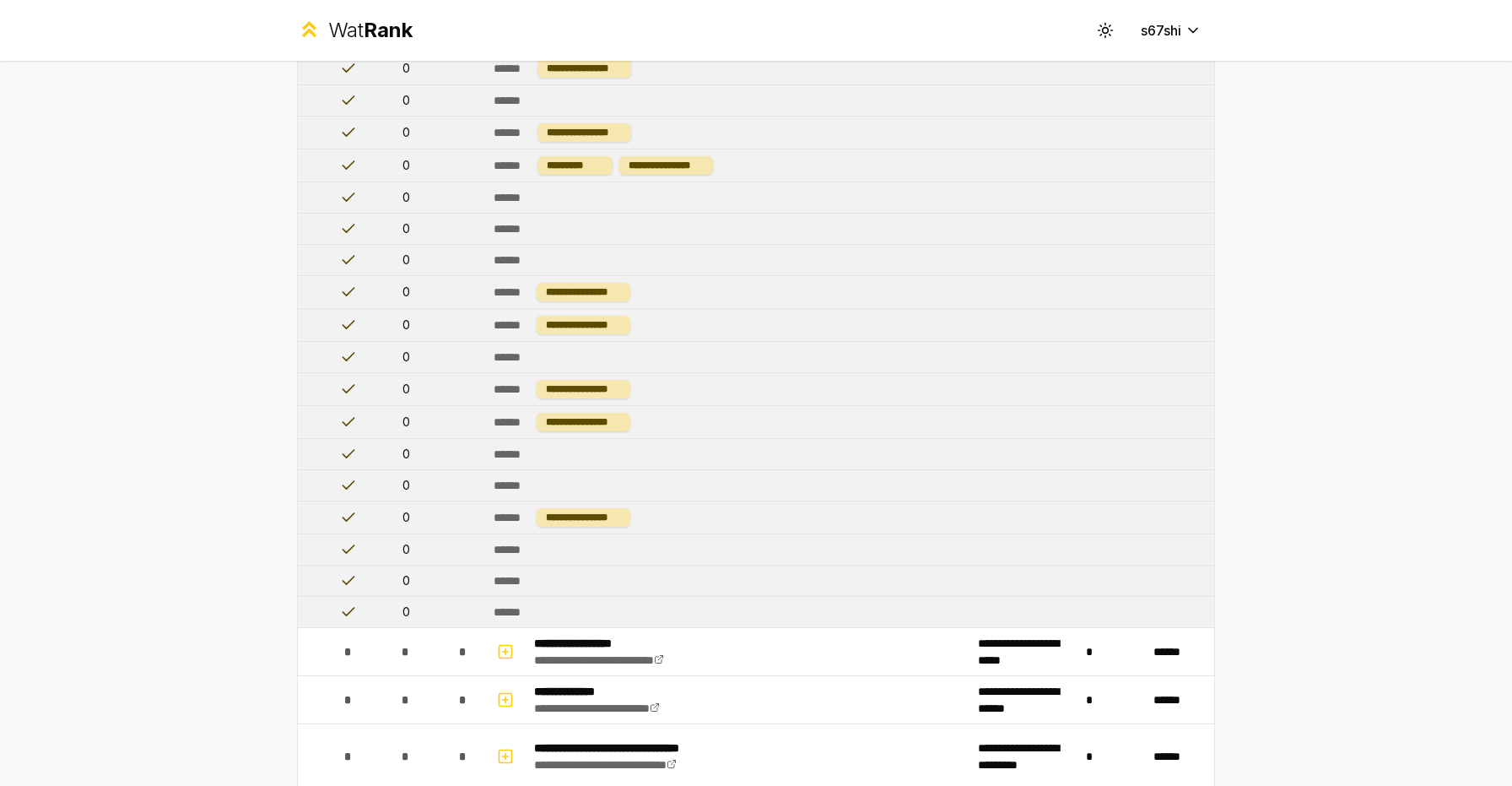
scroll to position [1459, 0]
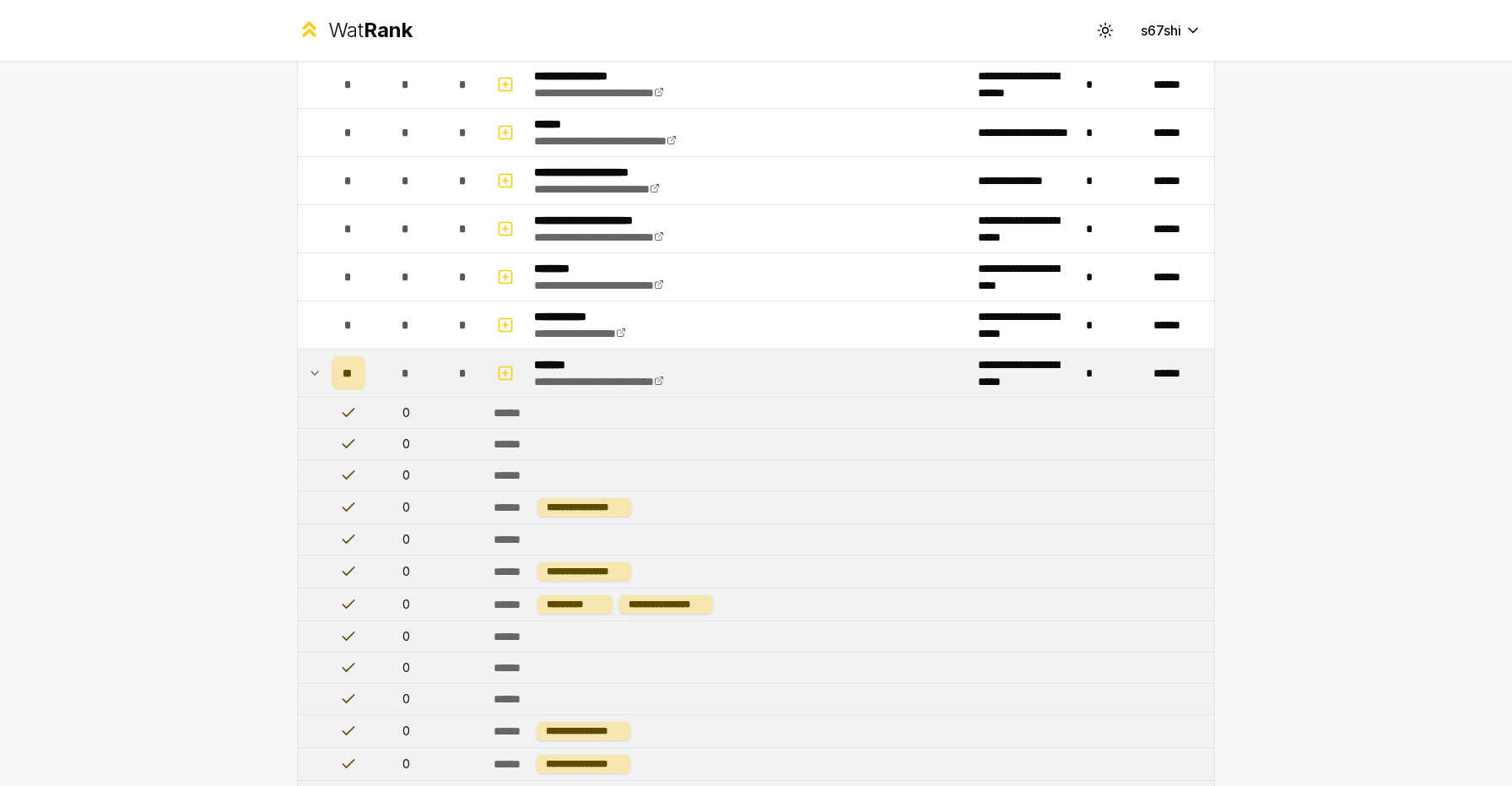
click at [431, 381] on td "*" at bounding box center [406, 373] width 67 height 47
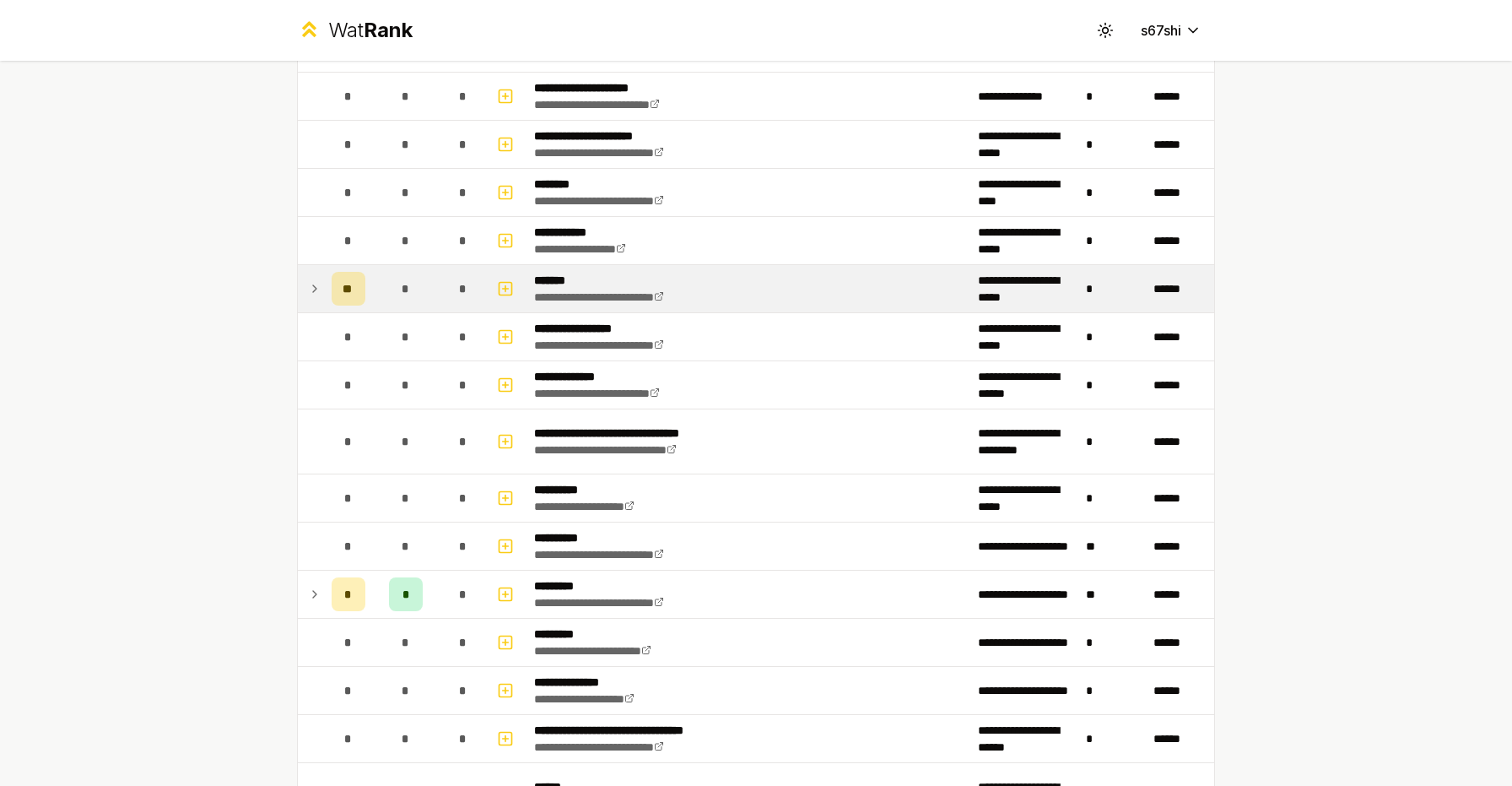
scroll to position [1773, 0]
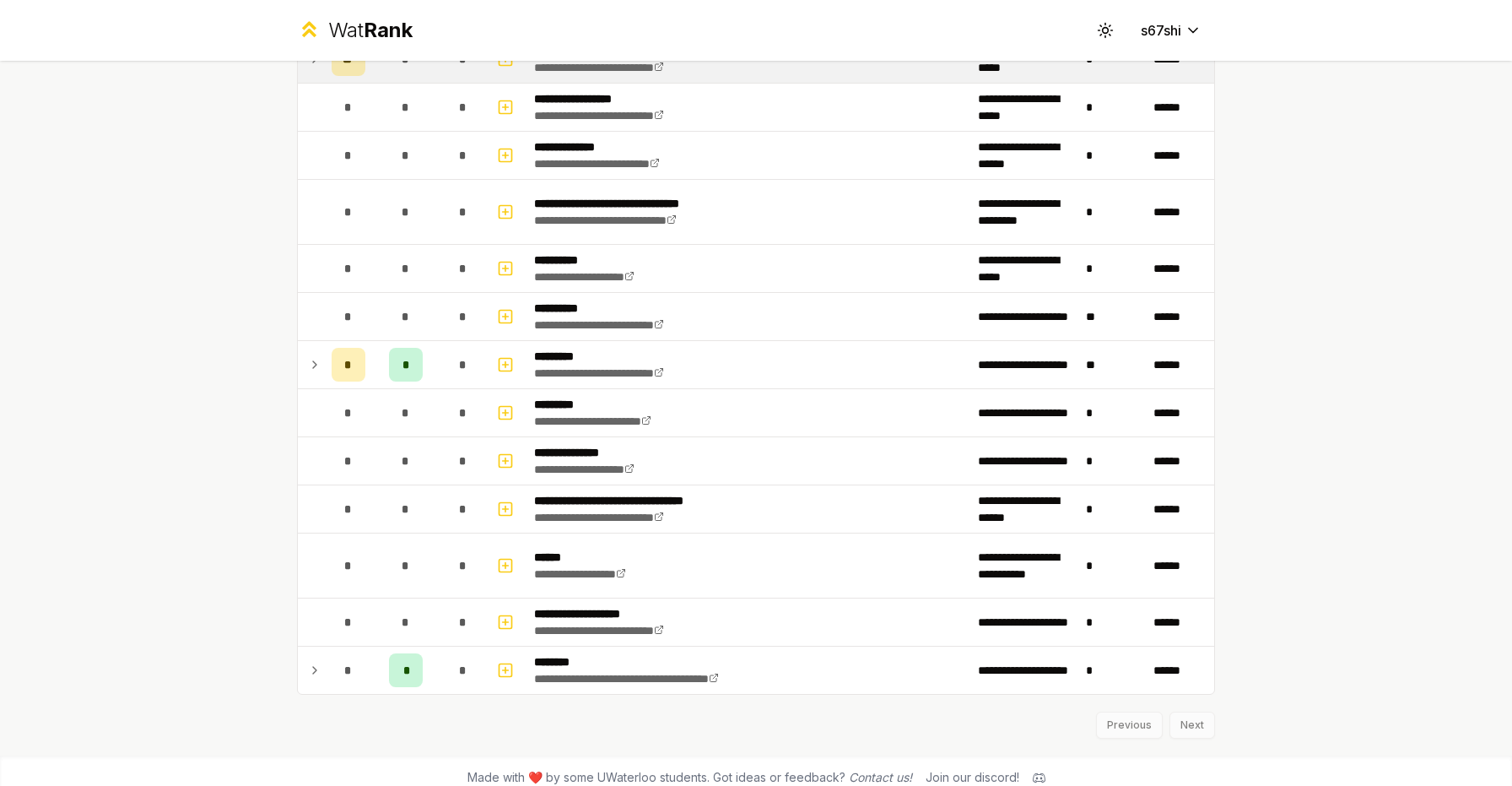
click at [431, 381] on td "*" at bounding box center [406, 364] width 67 height 47
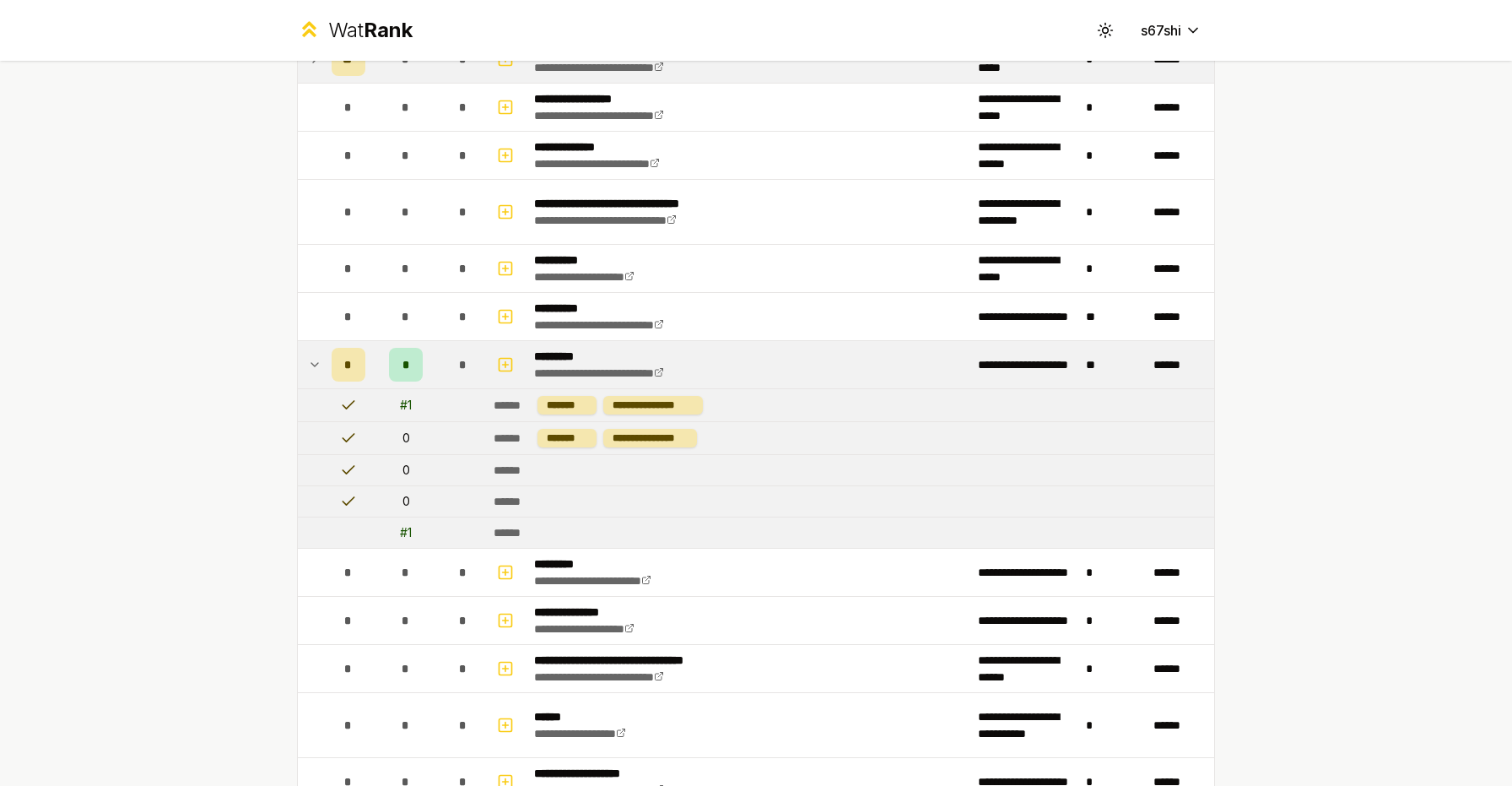
scroll to position [1946, 0]
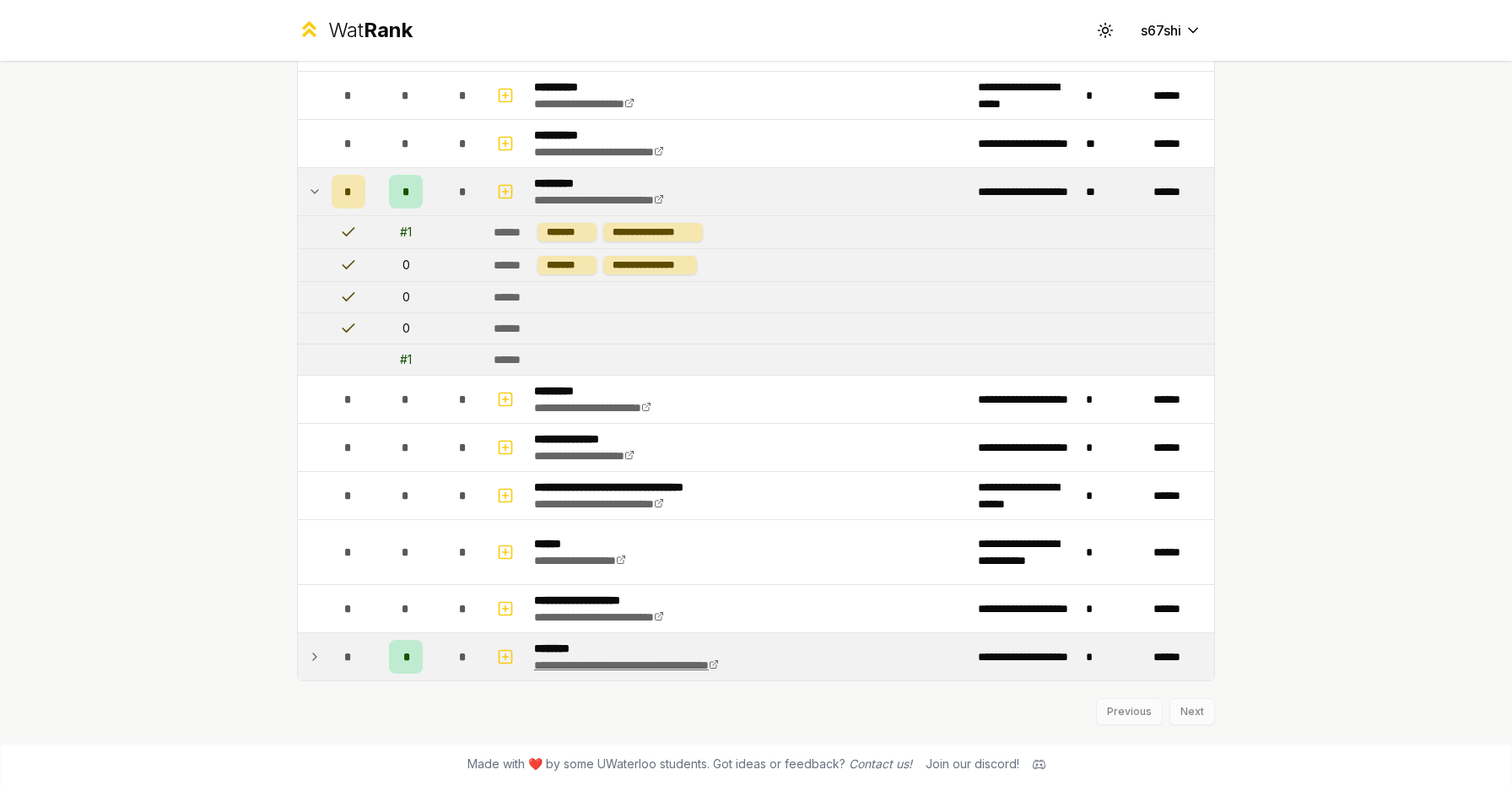
click at [556, 665] on link "**********" at bounding box center [626, 664] width 185 height 12
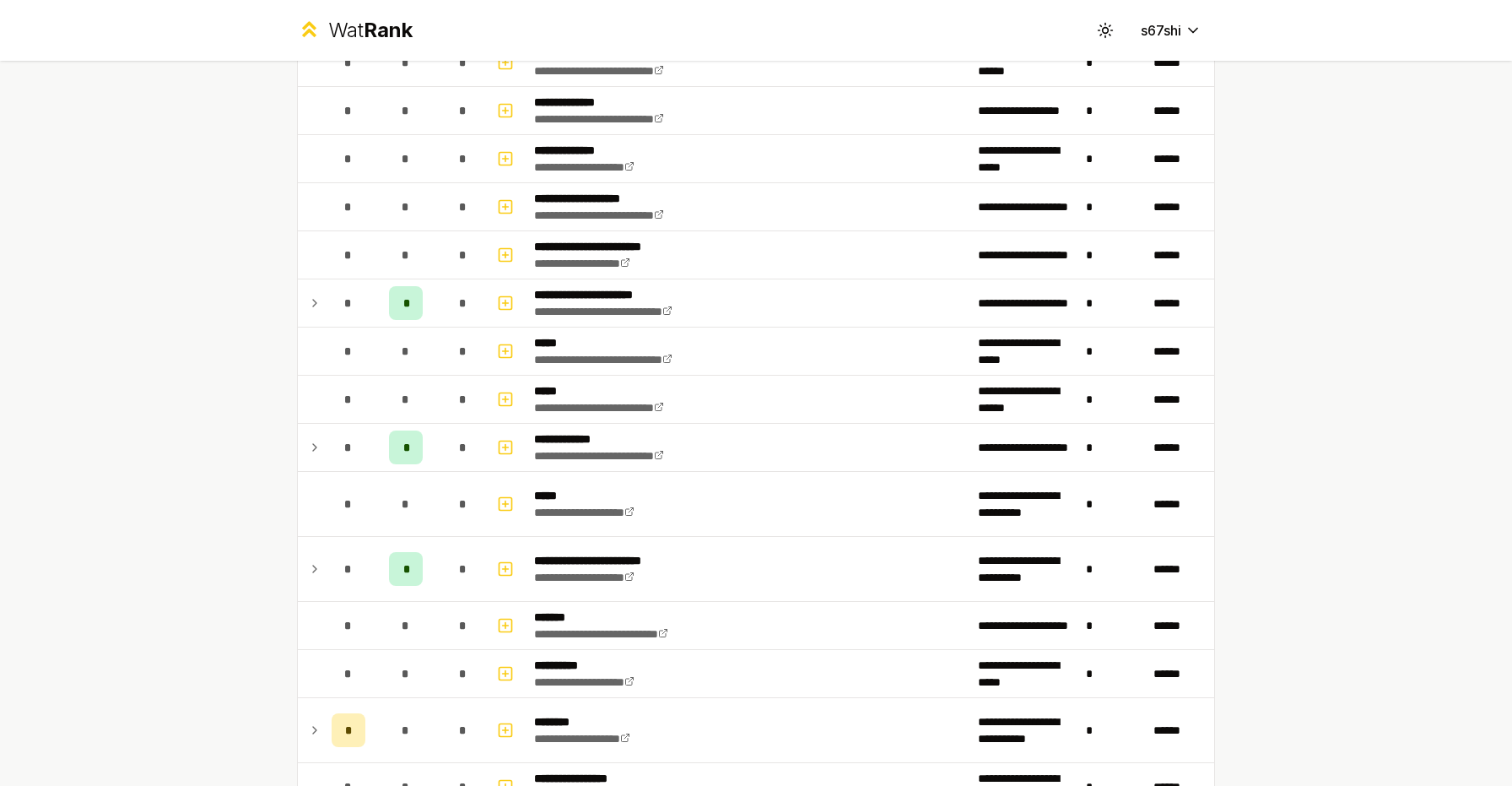
scroll to position [390, 0]
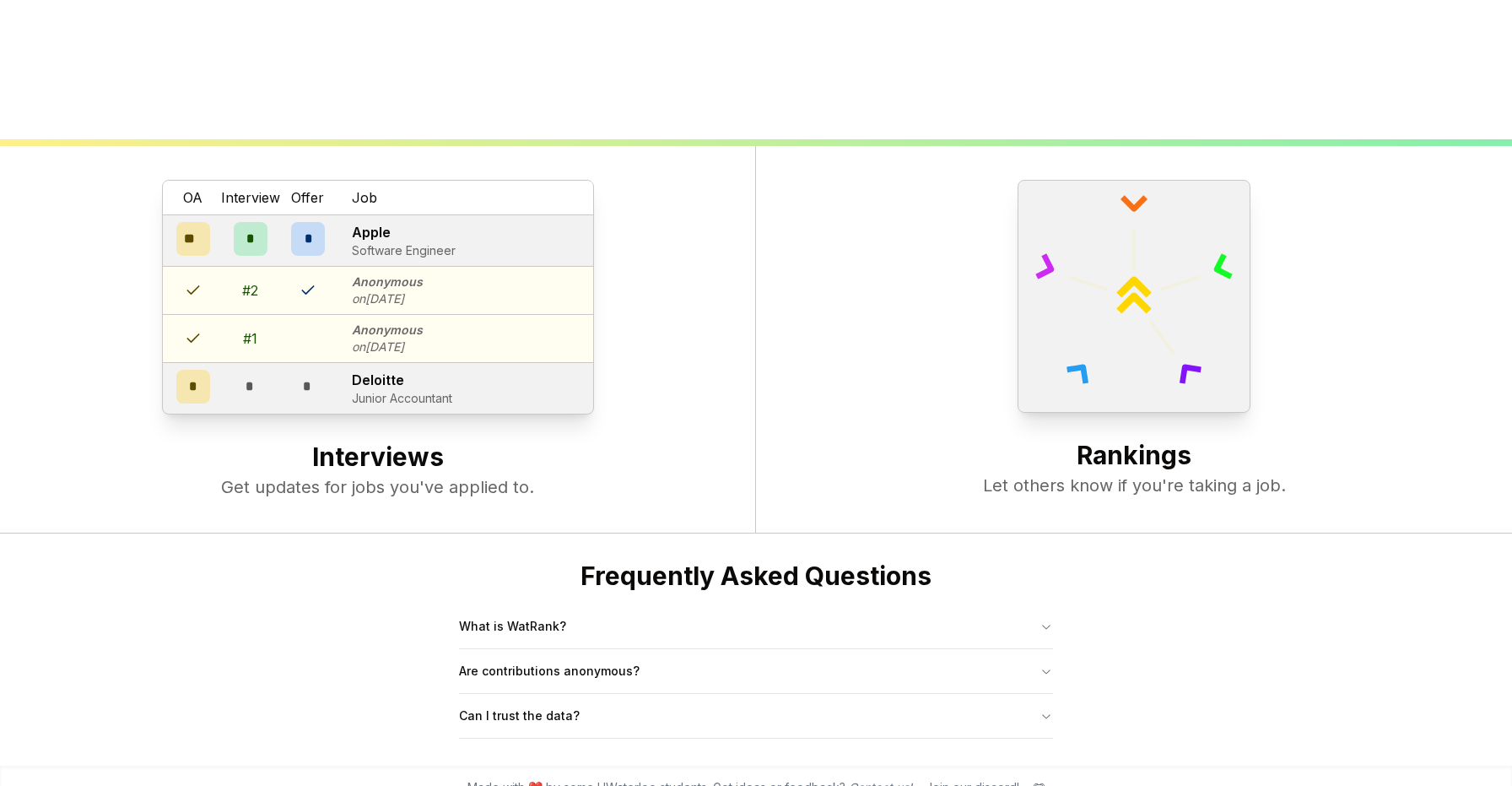
scroll to position [649, 0]
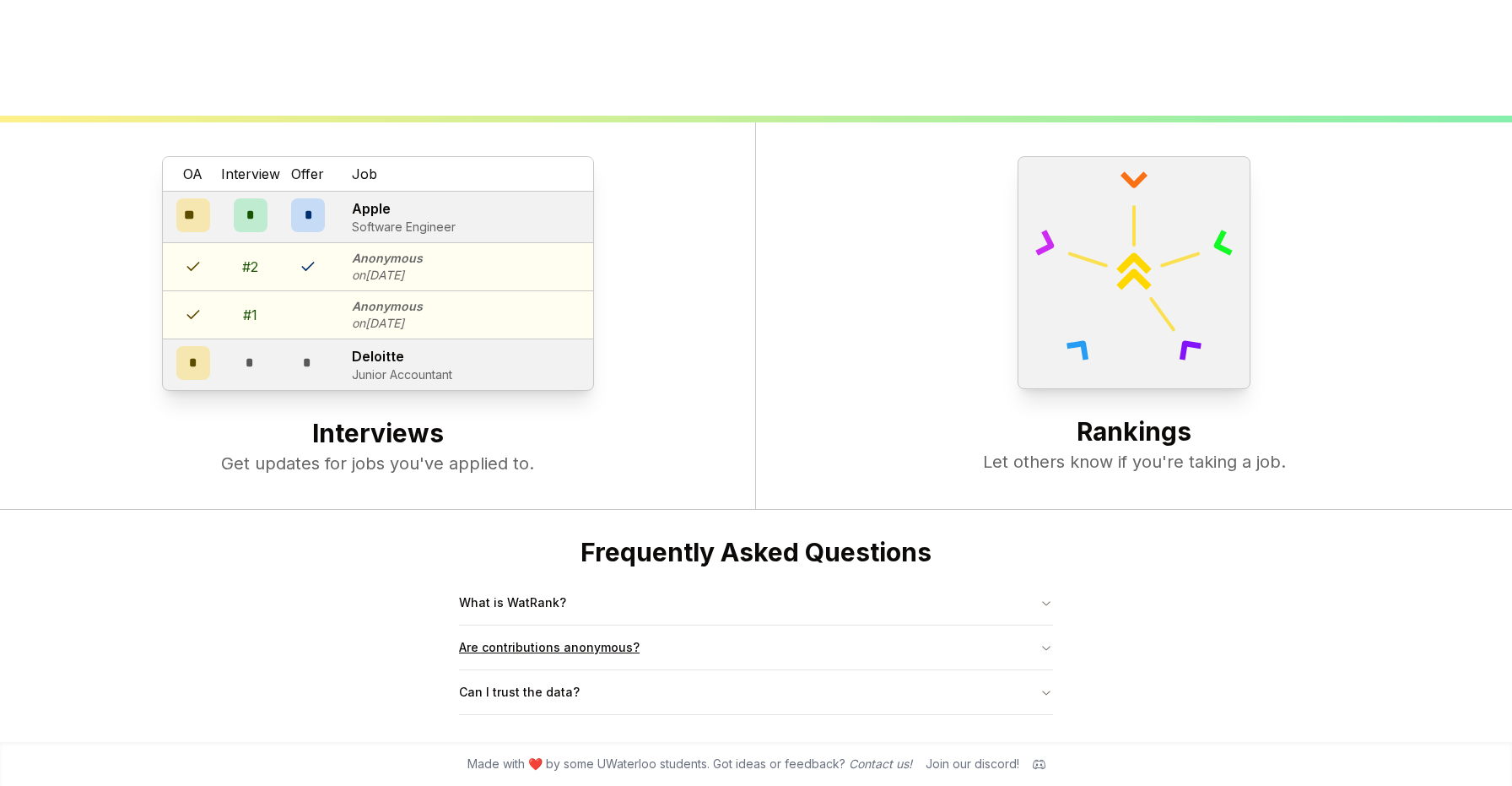
click at [568, 656] on button "Are contributions anonymous?" at bounding box center [756, 647] width 595 height 43
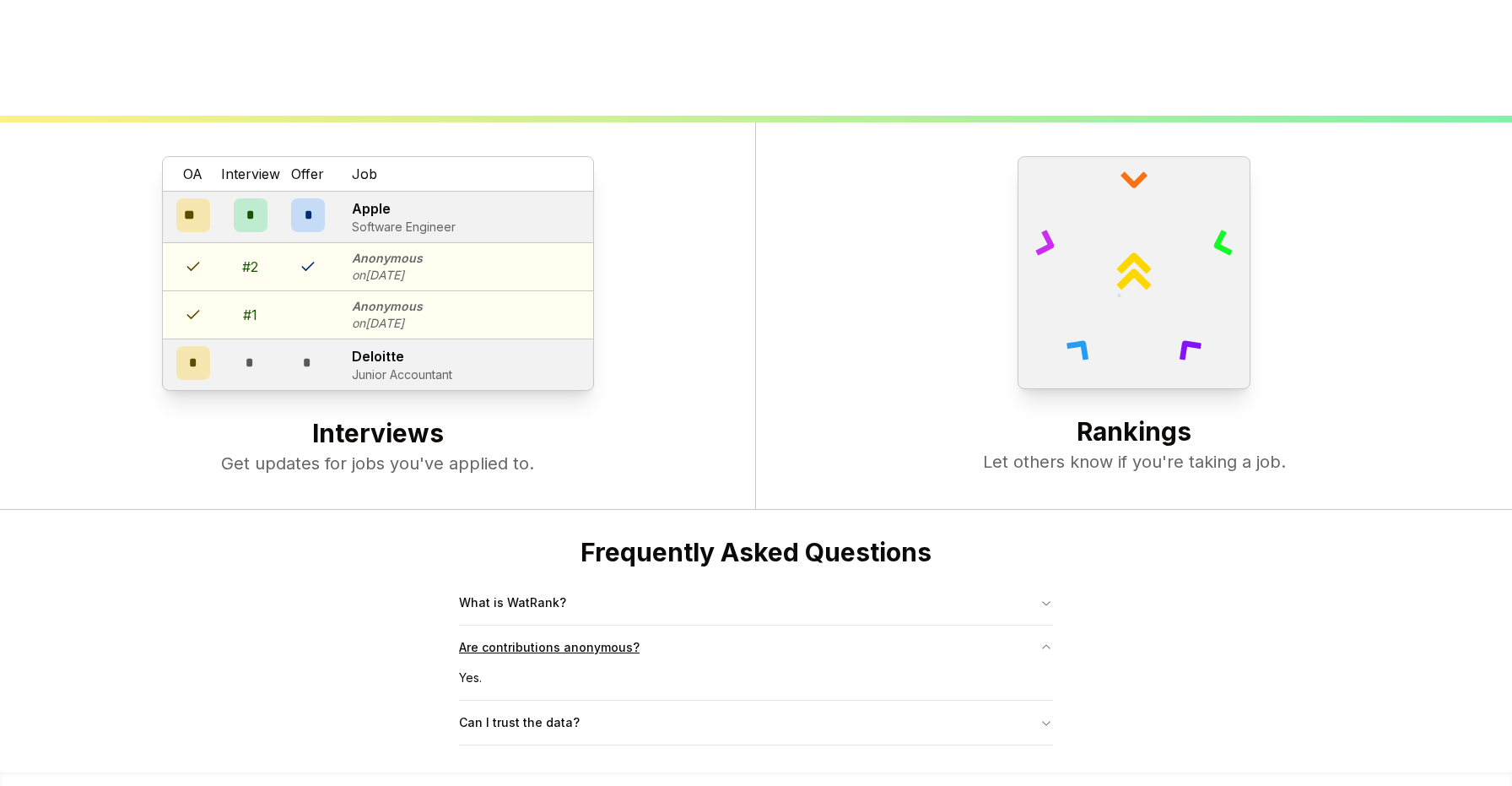
scroll to position [680, 0]
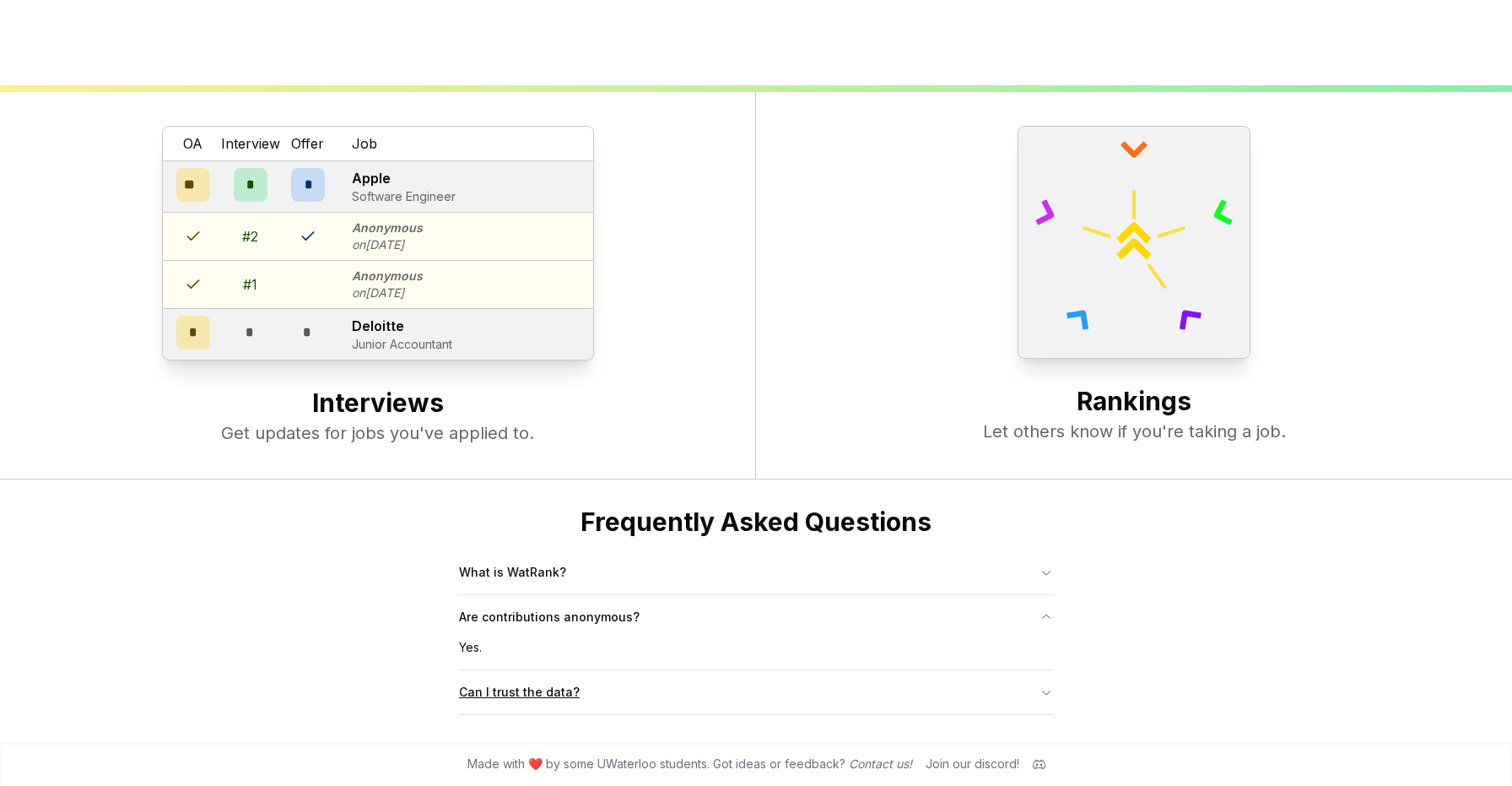
click at [571, 711] on button "Can I trust the data?" at bounding box center [756, 691] width 595 height 43
